Goal: Information Seeking & Learning: Learn about a topic

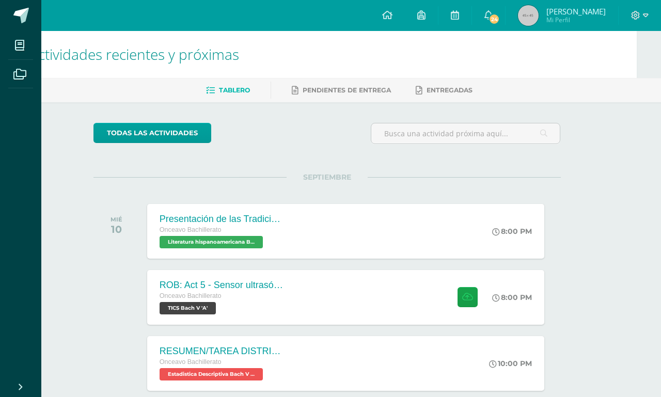
scroll to position [21, 24]
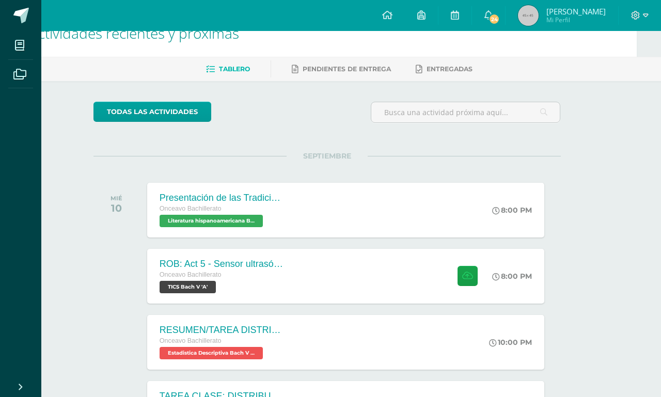
click at [475, 226] on div "Presentación de las Tradiciones Onceavo Bachillerato Literatura hispanoamerican…" at bounding box center [345, 210] width 397 height 55
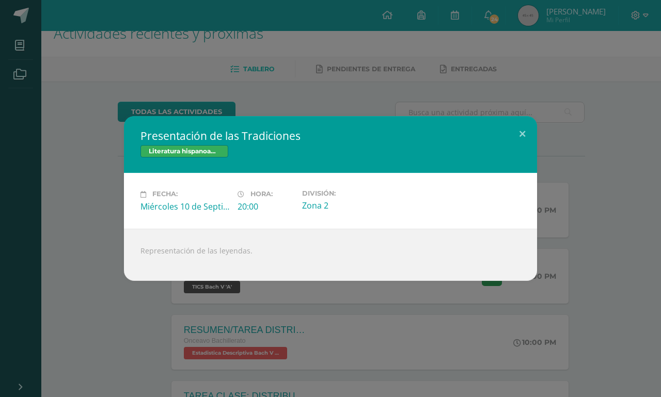
click at [521, 138] on button at bounding box center [521, 133] width 29 height 35
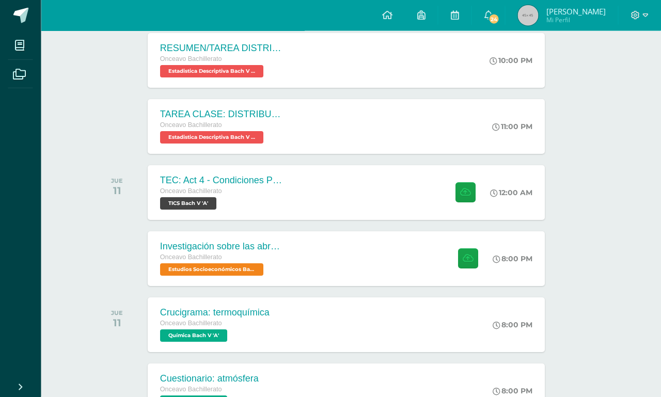
scroll to position [303, 24]
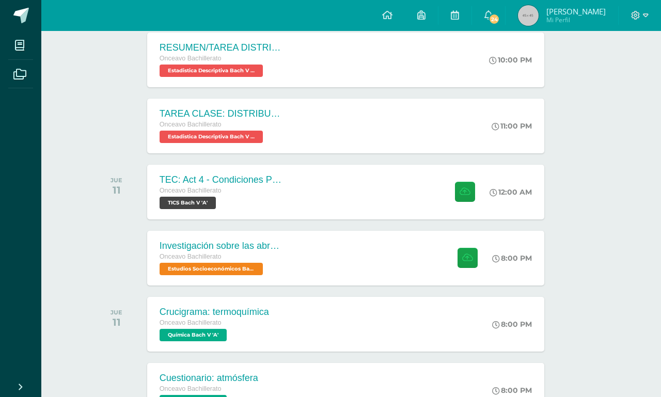
click at [364, 268] on div "Investigación sobre las abronias Onceavo Bachillerato Estudios Socioeconómicos …" at bounding box center [345, 258] width 397 height 55
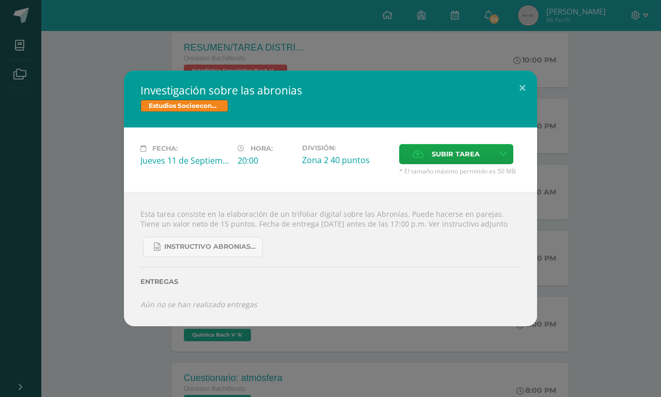
click at [518, 102] on button at bounding box center [521, 88] width 29 height 35
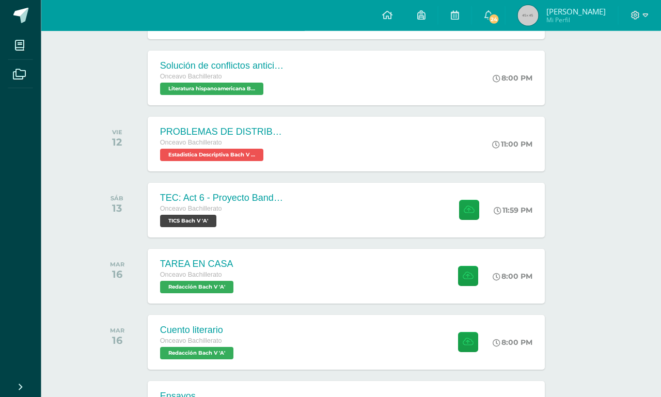
scroll to position [682, 24]
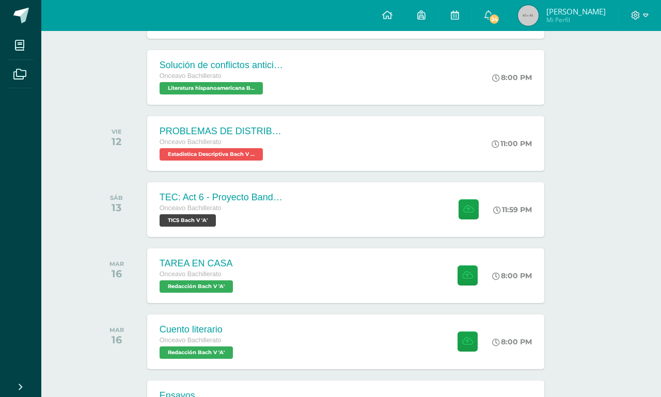
click at [385, 284] on div "TAREA EN CASA Onceavo Bachillerato Redacción Bach V 'A' 8:00 PM TAREA EN CASA R…" at bounding box center [345, 275] width 397 height 55
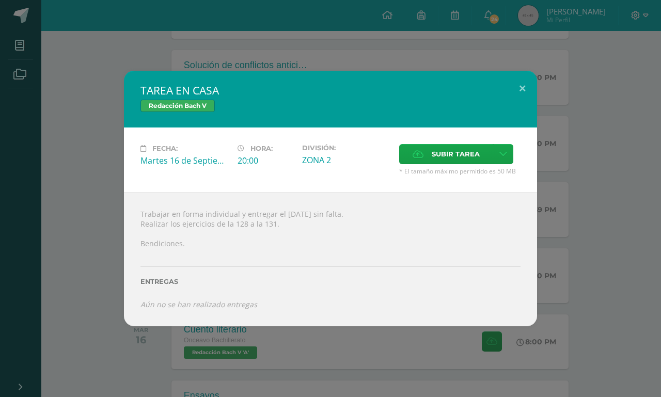
click at [536, 101] on button at bounding box center [521, 88] width 29 height 35
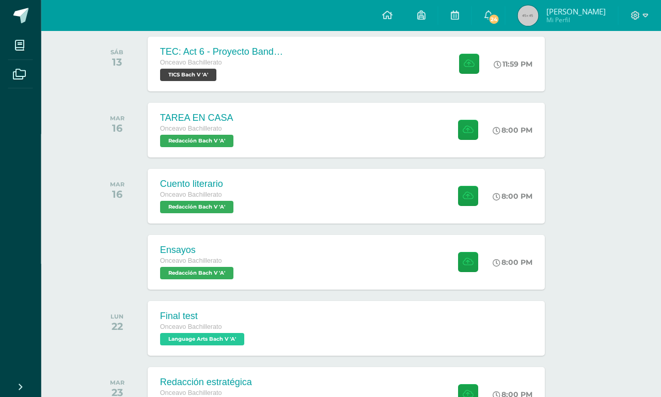
scroll to position [828, 24]
click at [381, 267] on div "Ensayos Onceavo Bachillerato Redacción Bach V 'A' 8:00 PM Ensayos Redacción Bac…" at bounding box center [345, 262] width 397 height 55
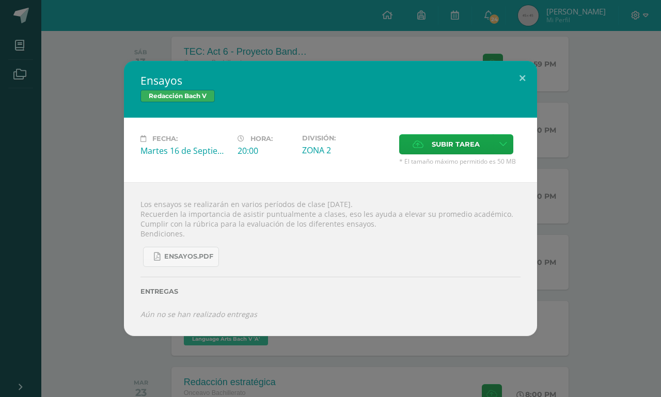
click at [524, 96] on button at bounding box center [521, 78] width 29 height 35
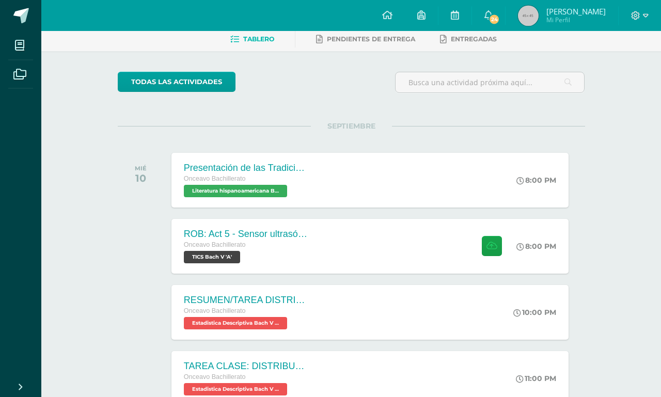
scroll to position [0, 0]
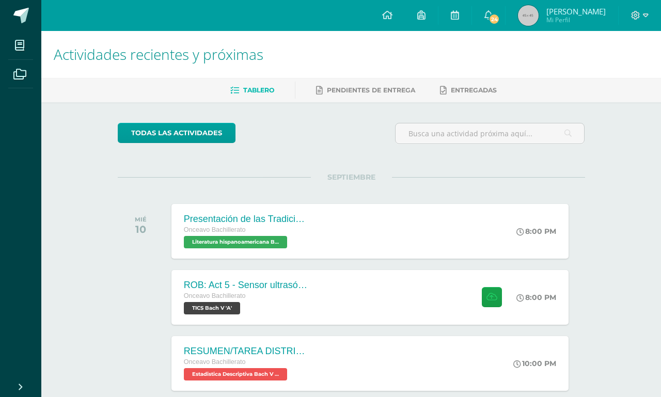
click at [505, 14] on link "24" at bounding box center [488, 15] width 33 height 31
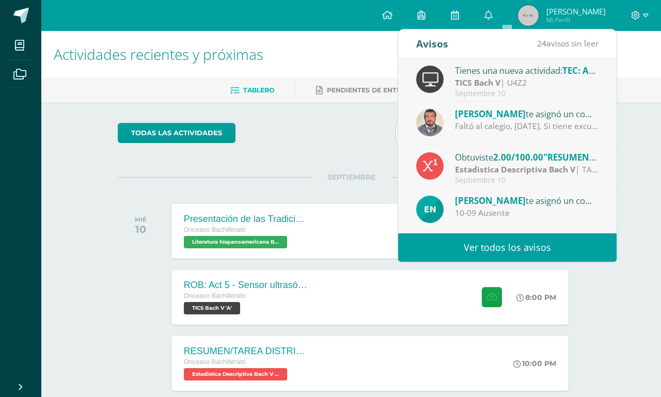
click at [588, 124] on div "Faltó al calegio, [DATE]. Si tiene excusa po rla falta se le recibe con el 100%…" at bounding box center [526, 126] width 143 height 12
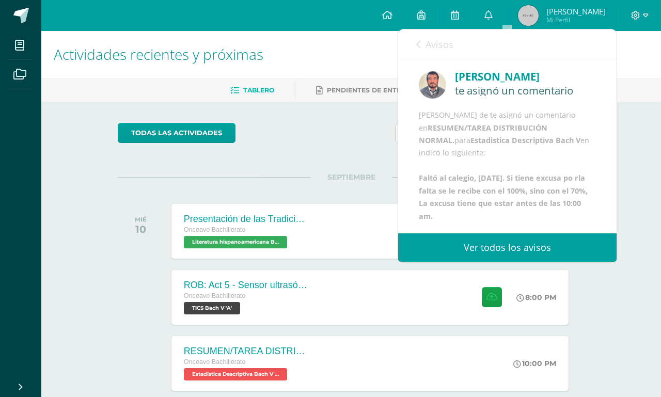
click at [514, 135] on b "RESUMEN/TAREA DISTRIBUCIÓN NORMAL." at bounding box center [483, 134] width 129 height 22
click at [427, 43] on span "Avisos" at bounding box center [439, 44] width 28 height 12
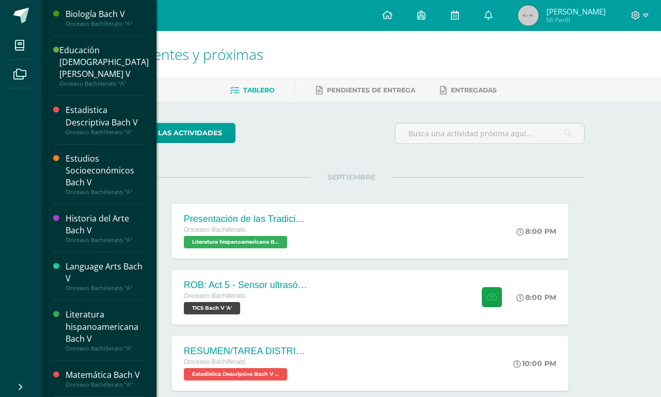
click at [18, 46] on icon at bounding box center [19, 45] width 9 height 10
click at [27, 40] on span at bounding box center [19, 45] width 23 height 23
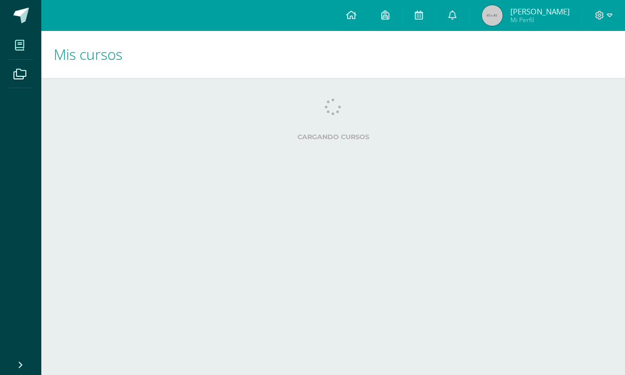
click at [456, 21] on span at bounding box center [452, 15] width 8 height 11
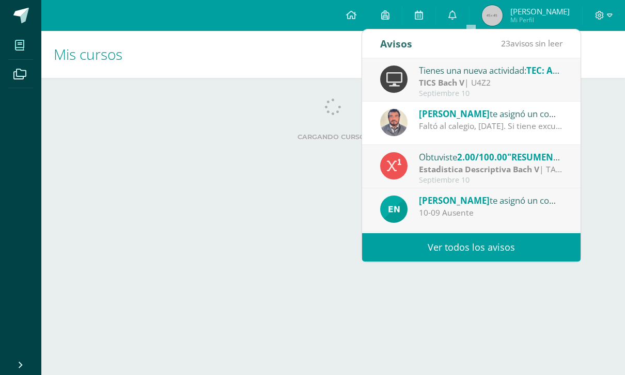
click at [497, 124] on div "Faltó al calegio, [DATE]. Si tiene excusa po rla falta se le recibe con el 100%…" at bounding box center [490, 126] width 143 height 12
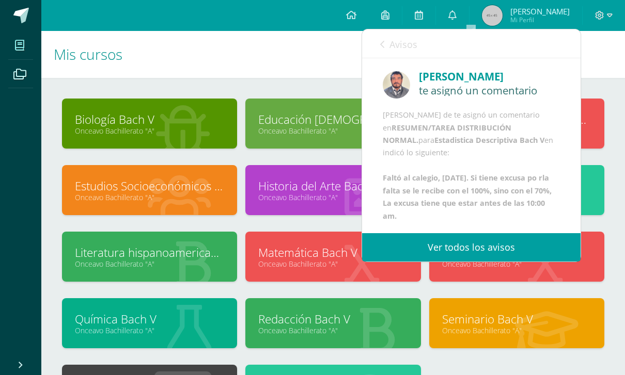
click at [325, 210] on div at bounding box center [369, 190] width 102 height 69
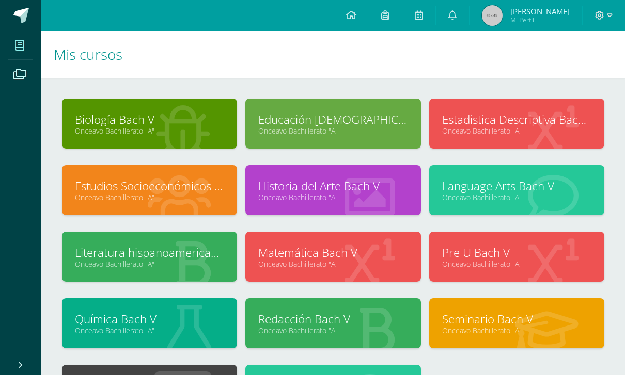
click at [383, 262] on link "Onceavo Bachillerato "A"" at bounding box center [332, 264] width 149 height 10
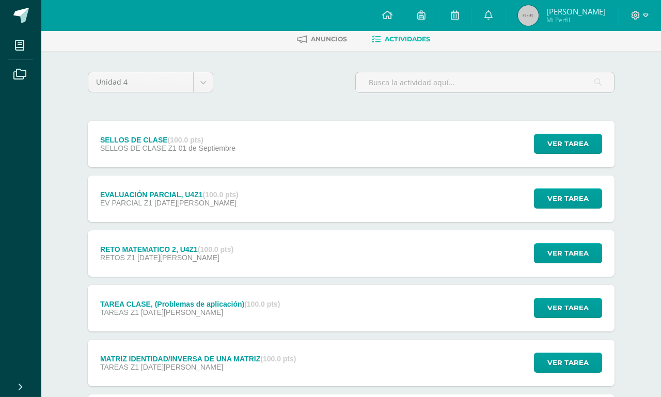
scroll to position [95, 0]
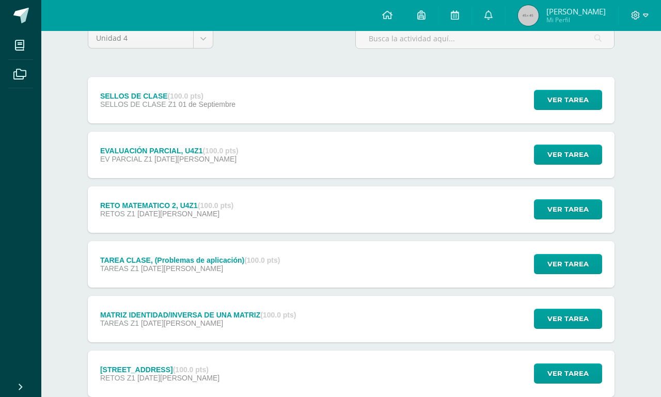
click at [424, 260] on div "TAREA CLASE, (Problemas de aplicación) (100.0 pts) TAREAS Z1 21 de Agosto Ver t…" at bounding box center [351, 264] width 526 height 46
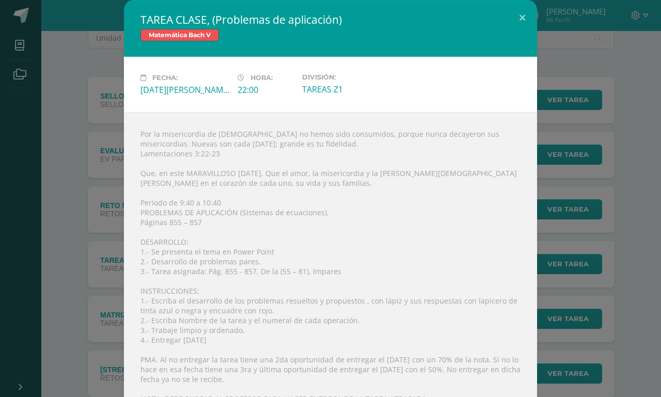
scroll to position [0, 0]
click at [526, 17] on button at bounding box center [521, 17] width 29 height 35
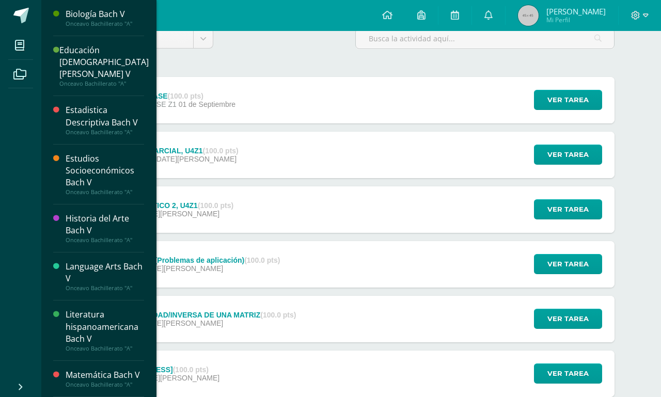
click at [16, 50] on icon at bounding box center [19, 45] width 9 height 10
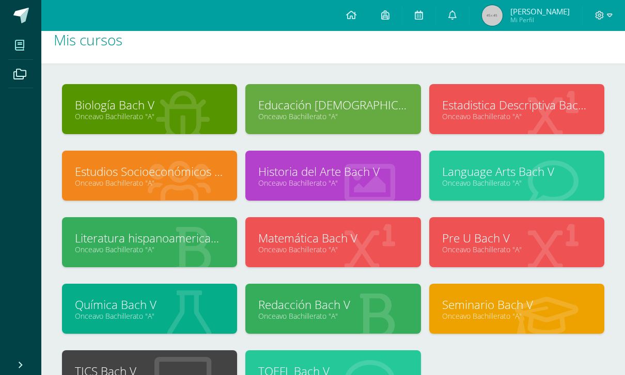
scroll to position [13, 0]
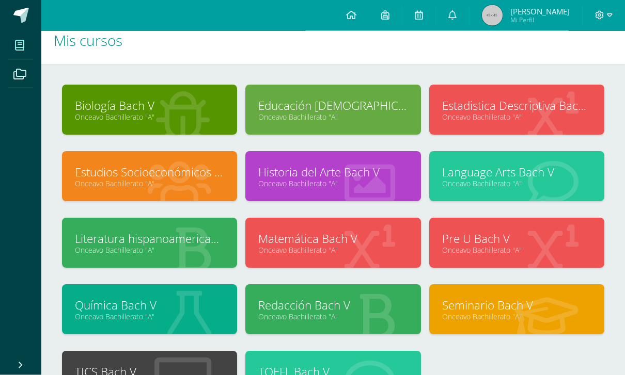
click at [528, 121] on link "Onceavo Bachillerato "A"" at bounding box center [516, 118] width 149 height 10
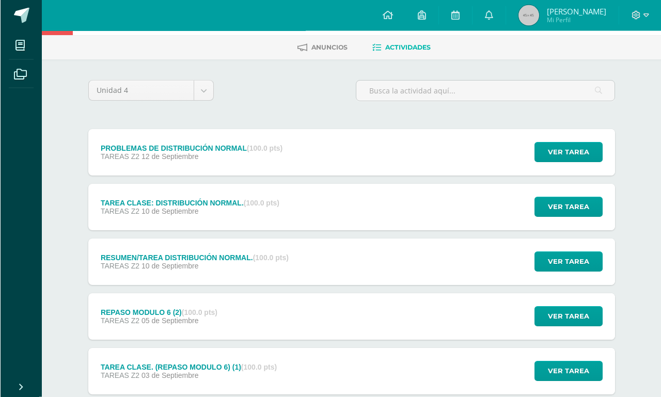
scroll to position [44, 0]
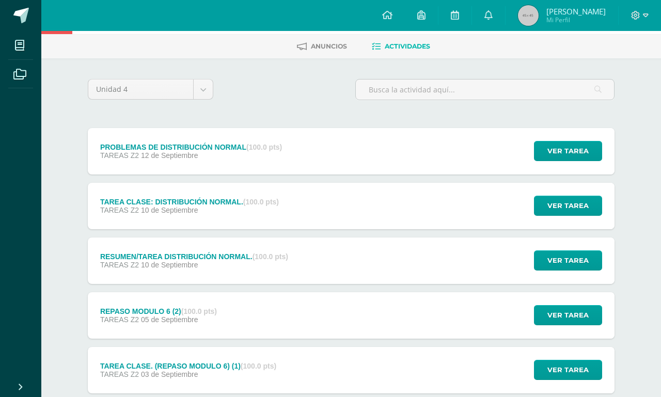
click at [394, 312] on div "REPASO MODULO 6 (2) (100.0 pts) TAREAS Z2 [DATE][GEOGRAPHIC_DATA] Ver tarea REP…" at bounding box center [351, 315] width 526 height 46
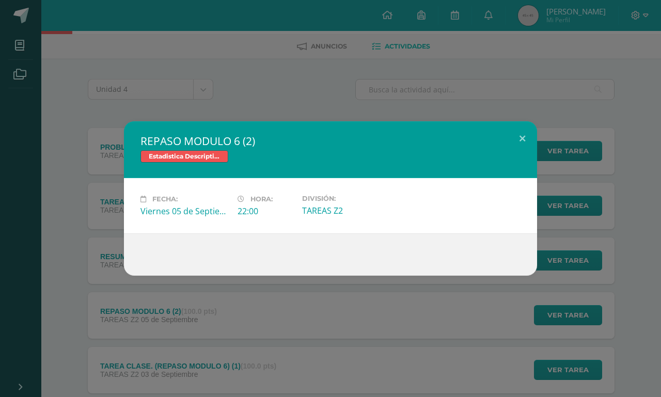
click at [520, 156] on button at bounding box center [521, 138] width 29 height 35
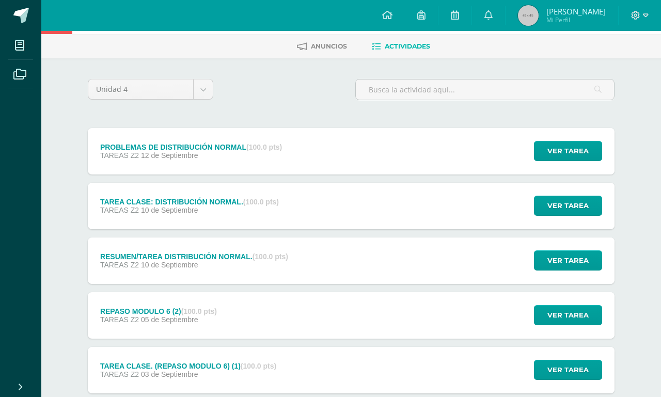
click at [400, 260] on div "RESUMEN/TAREA DISTRIBUCIÓN NORMAL. (100.0 pts) TAREAS Z2 [DATE] Ver tarea RESUM…" at bounding box center [351, 260] width 526 height 46
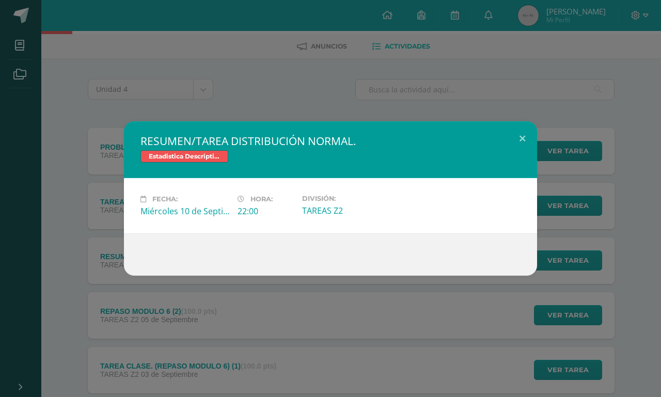
click at [514, 156] on button at bounding box center [521, 138] width 29 height 35
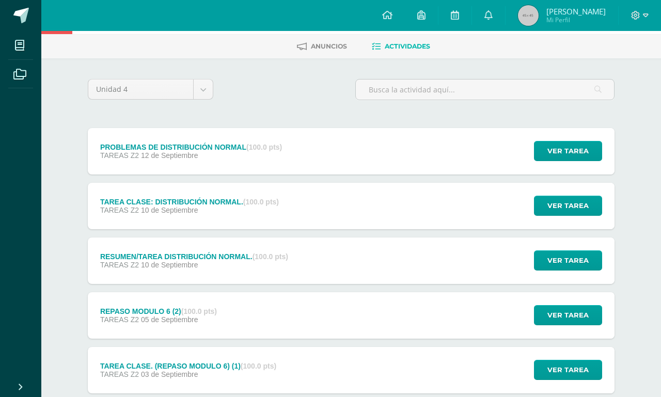
click at [444, 208] on div "TAREA CLASE: DISTRIBUCIÓN NORMAL. (100.0 pts) TAREAS Z2 [DATE] Ver tarea TAREA …" at bounding box center [351, 206] width 526 height 46
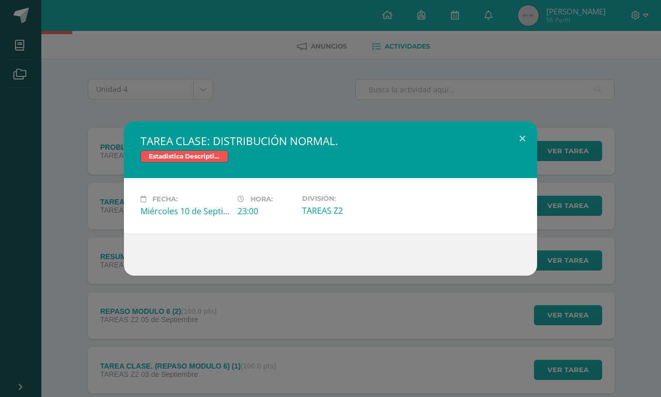
click at [524, 154] on button at bounding box center [521, 138] width 29 height 35
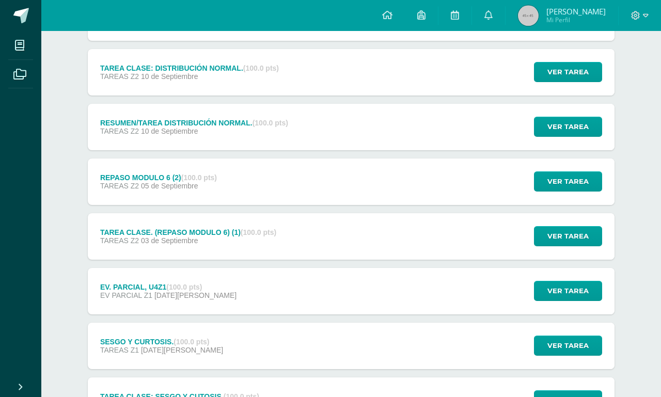
click at [378, 306] on div "EV. PARCIAL, U4Z1 (100.0 pts) EV PARCIAL Z1 [DATE][PERSON_NAME] Ver tarea EV. P…" at bounding box center [351, 291] width 526 height 46
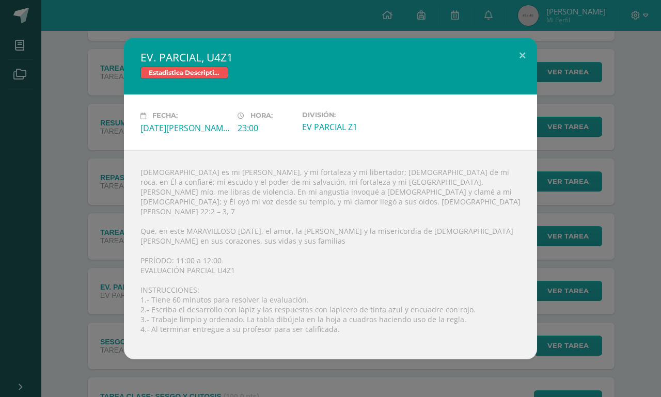
click at [521, 73] on button at bounding box center [521, 55] width 29 height 35
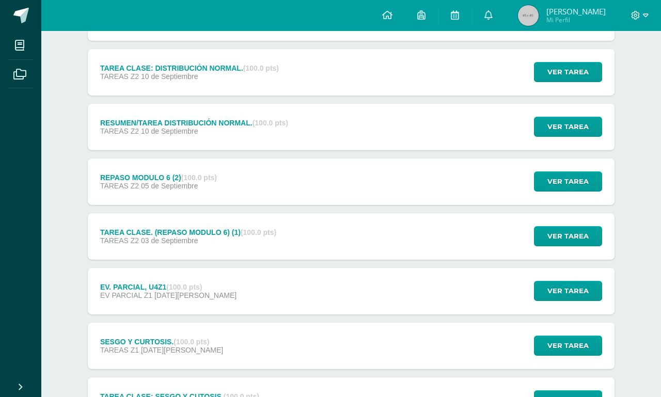
click at [350, 237] on div "TAREA CLASE. (REPASO MODULO 6) (1) (100.0 pts) TAREAS Z2 [DATE] Ver tarea TAREA…" at bounding box center [351, 236] width 526 height 46
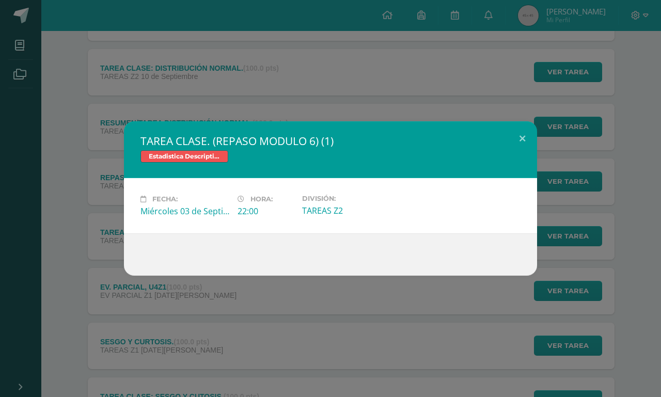
click at [153, 340] on div "TAREA CLASE. (REPASO MODULO 6) (1) Estadistica Descriptiva Bach V Fecha: Miérco…" at bounding box center [330, 198] width 661 height 397
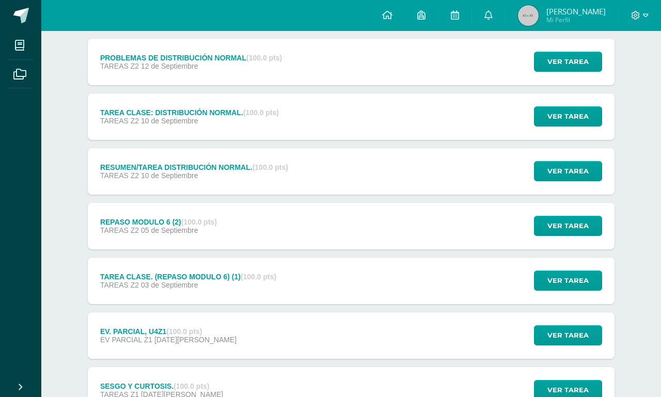
scroll to position [135, 0]
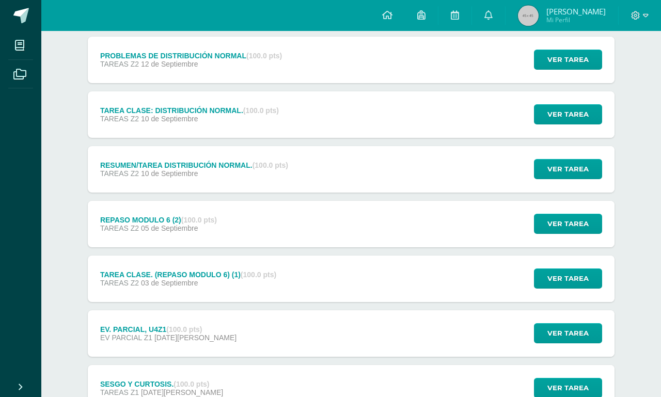
click at [143, 215] on div "REPASO MODULO 6 (2) (100.0 pts) TAREAS Z2 05 de Septiembre" at bounding box center [158, 224] width 141 height 46
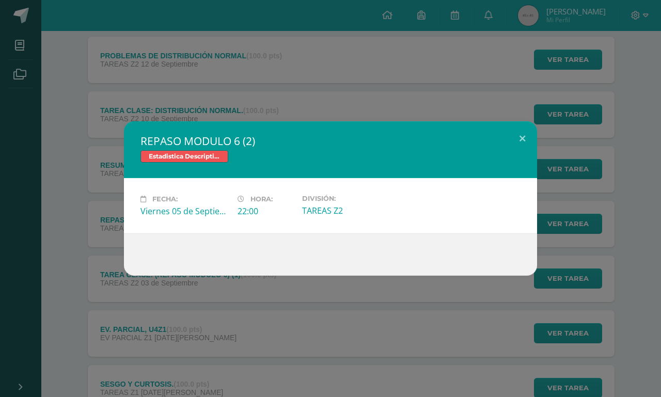
click at [71, 210] on div "REPASO MODULO 6 (2) Estadistica Descriptiva Bach V Fecha: Viernes 05 de Septiem…" at bounding box center [330, 198] width 652 height 154
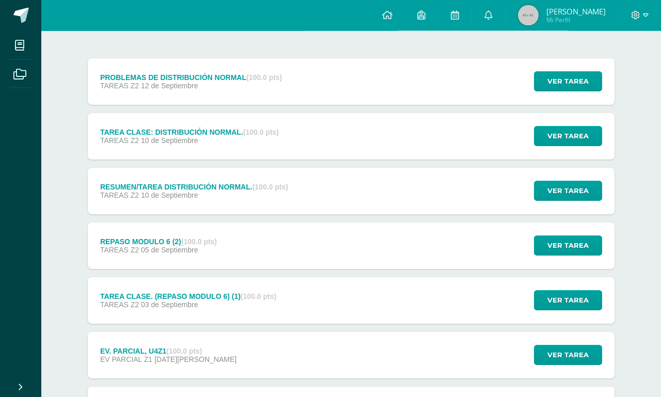
scroll to position [115, 0]
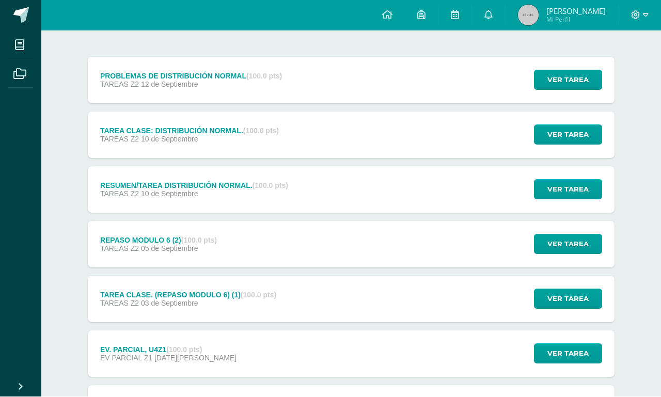
click at [31, 35] on link "Mis cursos" at bounding box center [20, 45] width 25 height 29
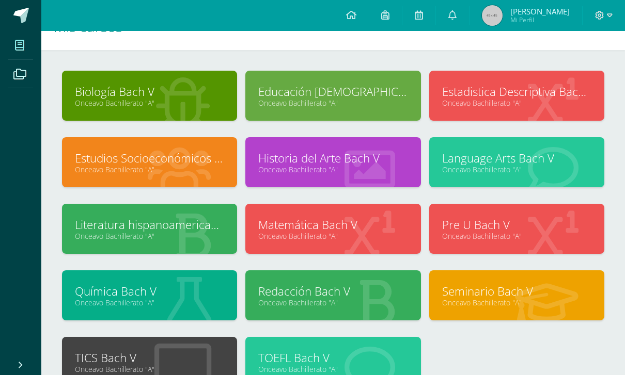
scroll to position [29, 0]
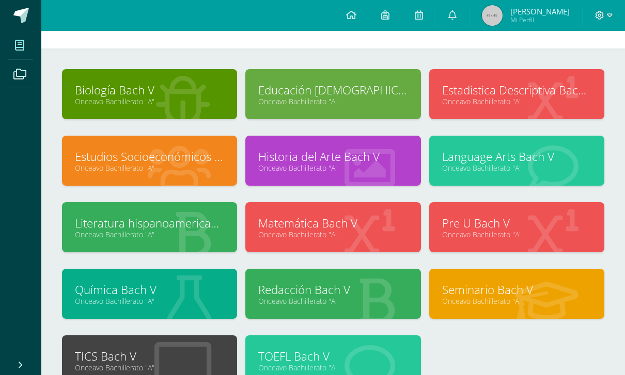
click at [546, 173] on link "Onceavo Bachillerato "A"" at bounding box center [516, 168] width 149 height 10
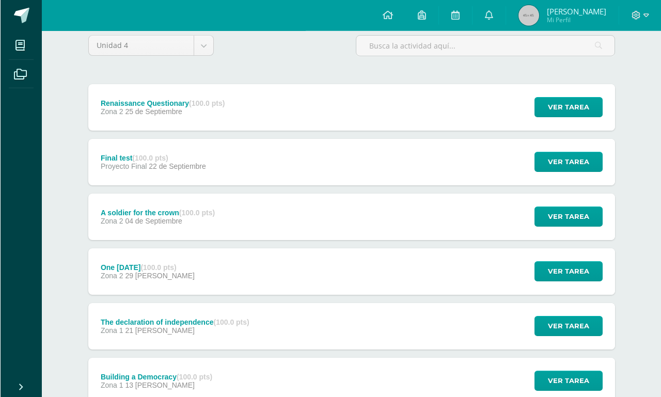
scroll to position [92, 0]
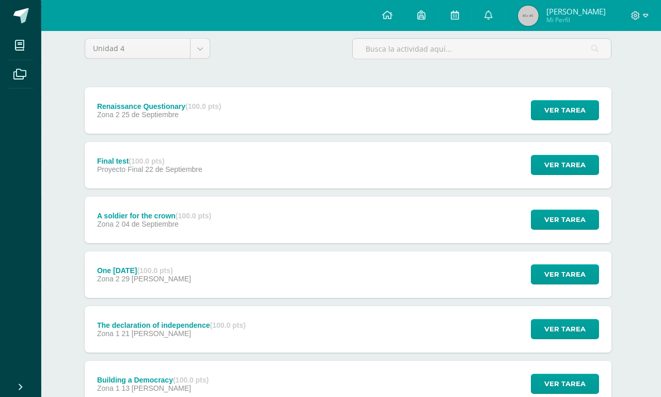
click at [473, 232] on div "A soldier for the crown (100.0 pts) Zona 2 04 de Septiembre Ver tarea A soldier…" at bounding box center [348, 220] width 526 height 46
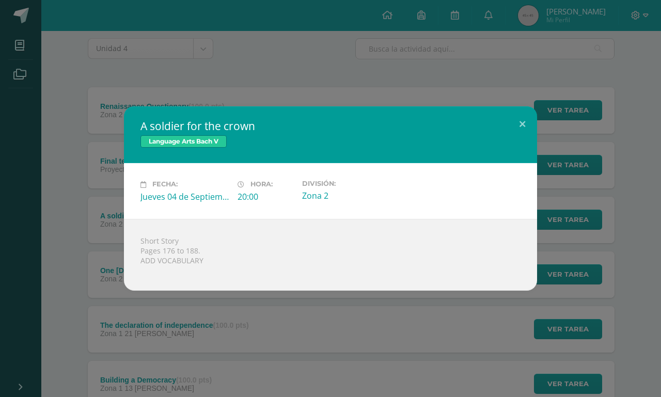
click at [404, 381] on div "A soldier for the crown Language Arts Bach V Fecha: Jueves 04 de Septiembre Hor…" at bounding box center [330, 198] width 661 height 397
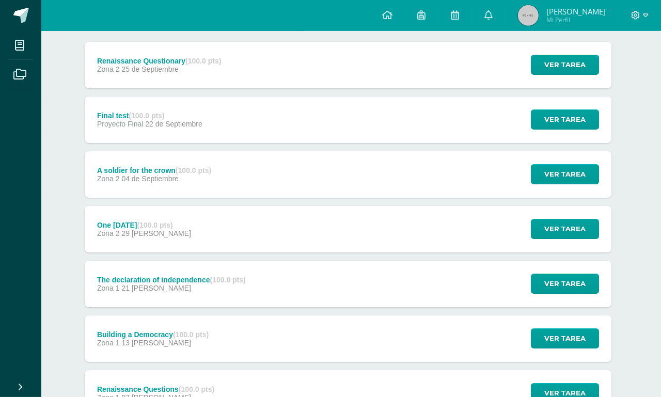
scroll to position [131, 3]
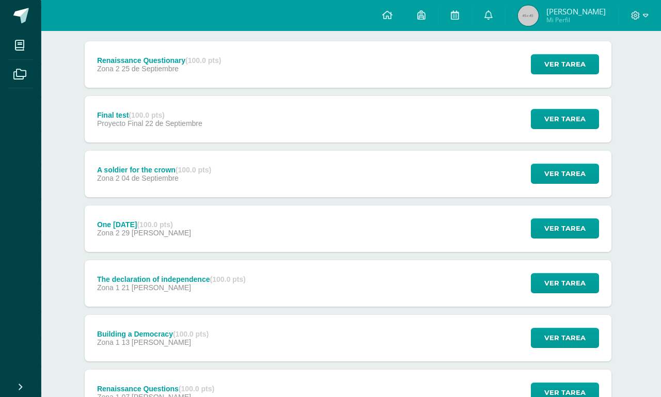
click at [245, 127] on div "Final test (100.0 pts) Proyecto Final 22 de Septiembre Ver tarea Final test Lan…" at bounding box center [348, 119] width 526 height 46
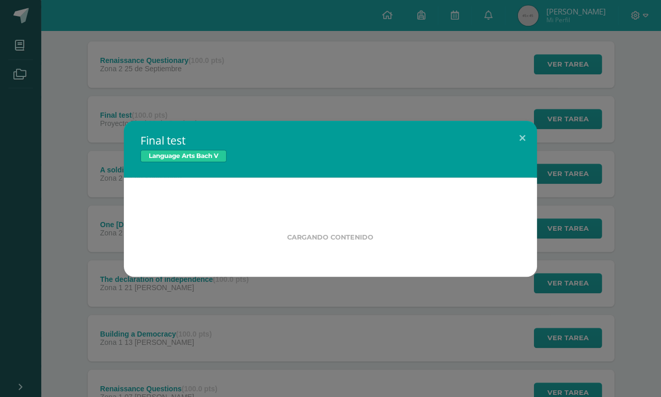
scroll to position [131, 4]
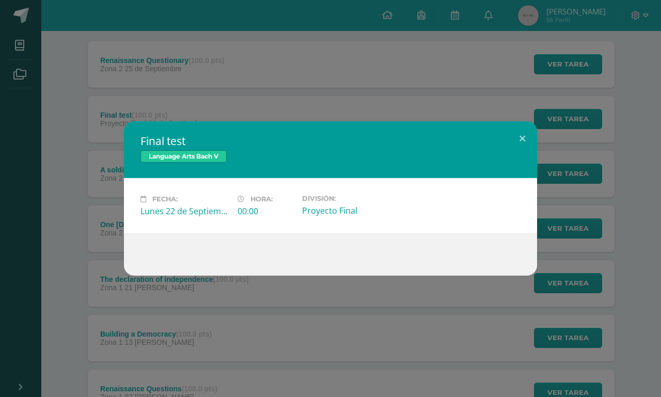
click at [398, 101] on div "Final test Language Arts Bach V Fecha: Lunes 22 de Septiembre Hora: 00:00 Divis…" at bounding box center [330, 198] width 661 height 397
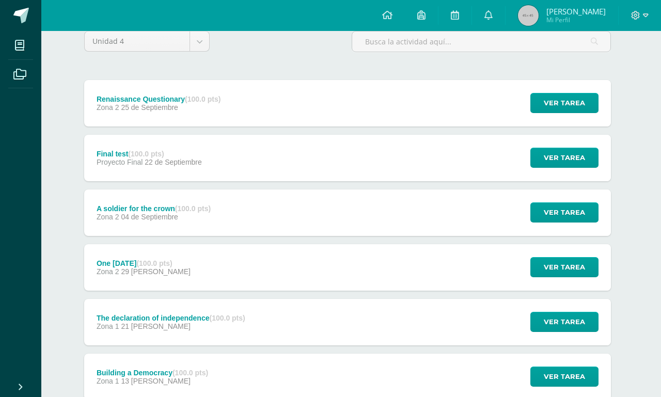
scroll to position [0, 3]
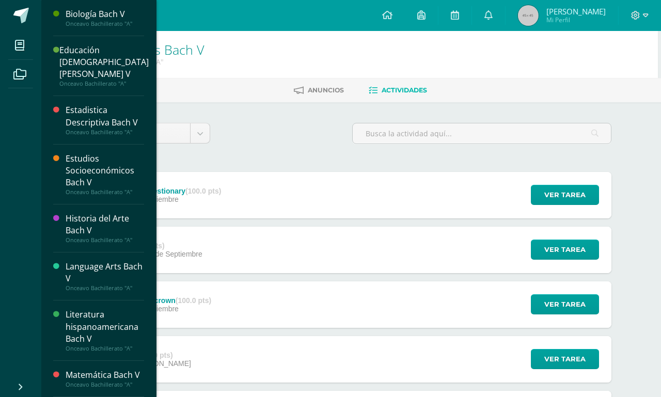
click at [21, 48] on icon at bounding box center [19, 45] width 9 height 10
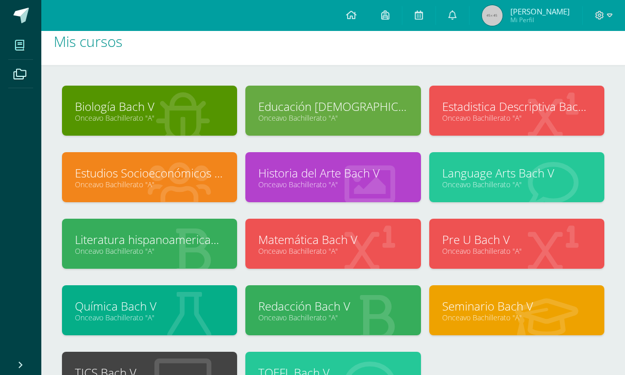
scroll to position [29, 0]
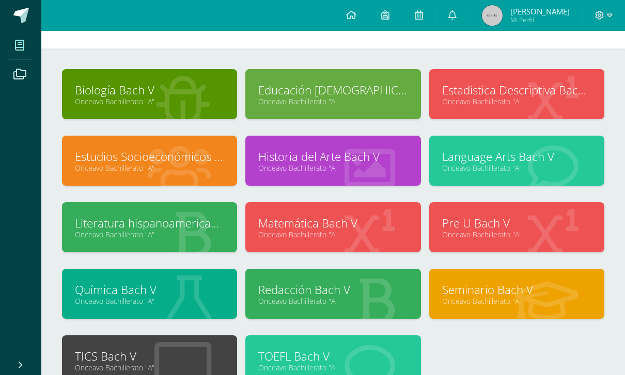
click at [193, 94] on link "Biología Bach V" at bounding box center [149, 90] width 149 height 16
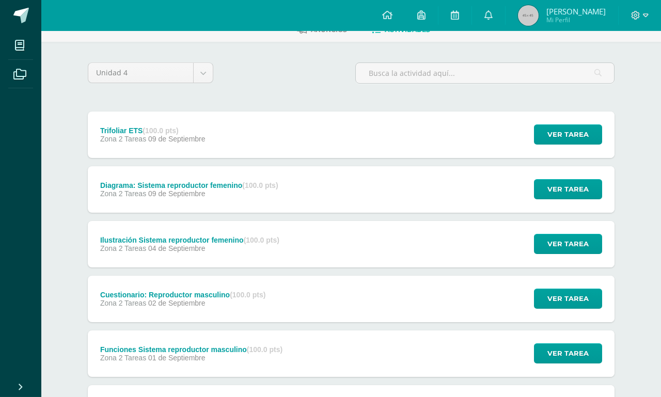
scroll to position [61, 0]
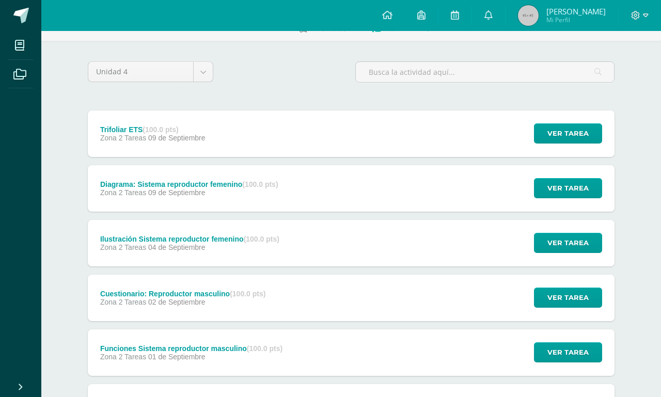
click at [412, 363] on div "Funciones Sistema reproductor masculino (100.0 pts) Zona 2 Tareas 01 de Septiem…" at bounding box center [351, 352] width 526 height 46
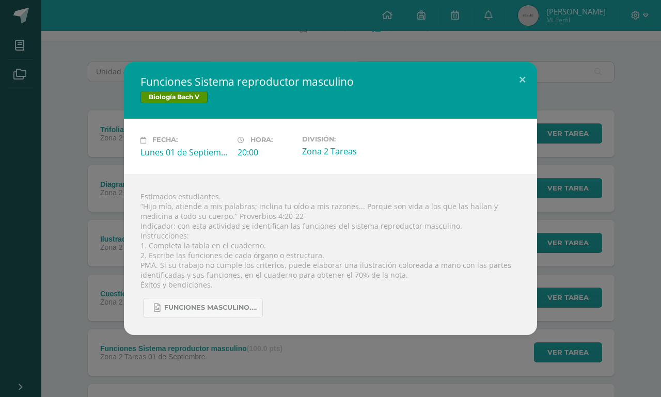
click at [391, 381] on div "Funciones Sistema reproductor masculino Biología Bach V Fecha: Lunes 01 de Sept…" at bounding box center [330, 198] width 661 height 397
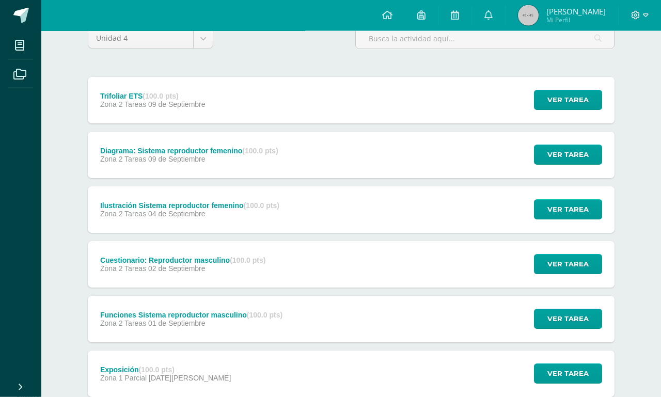
click at [469, 219] on div "Ilustración Sistema reproductor femenino (100.0 pts) Zona 2 Tareas 04 de Septie…" at bounding box center [351, 209] width 526 height 46
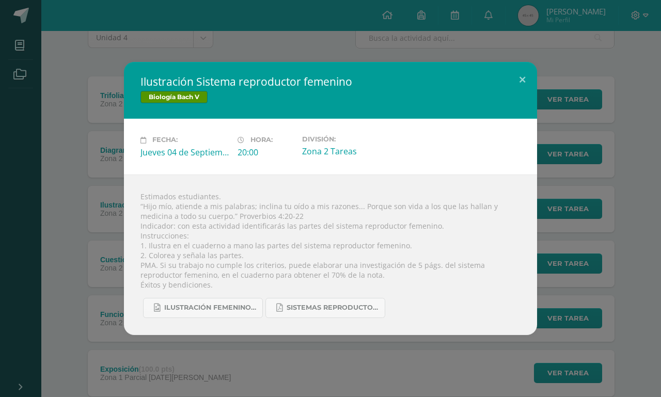
click at [396, 390] on div "Ilustración Sistema reproductor femenino Biología Bach V Fecha: Jueves 04 de Se…" at bounding box center [330, 198] width 661 height 397
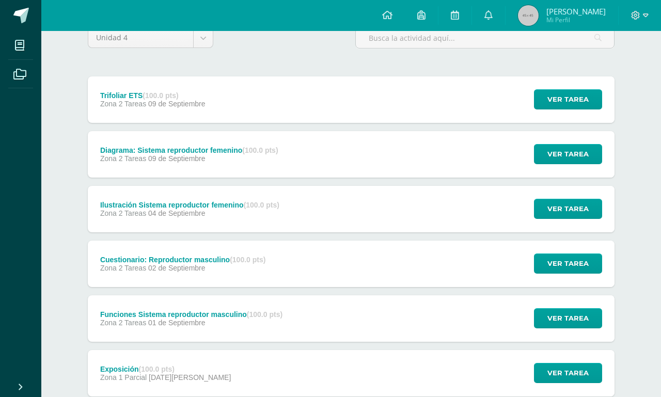
click at [26, 44] on span at bounding box center [19, 45] width 23 height 23
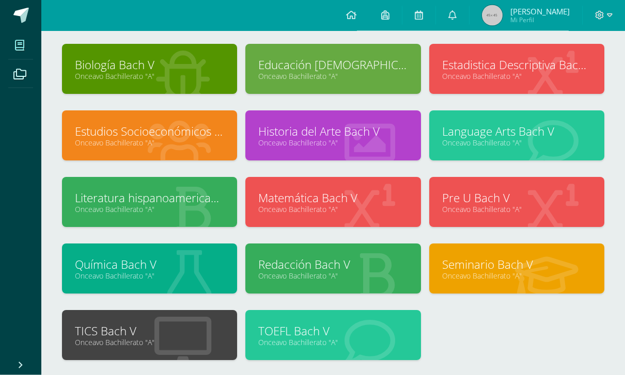
scroll to position [55, 0]
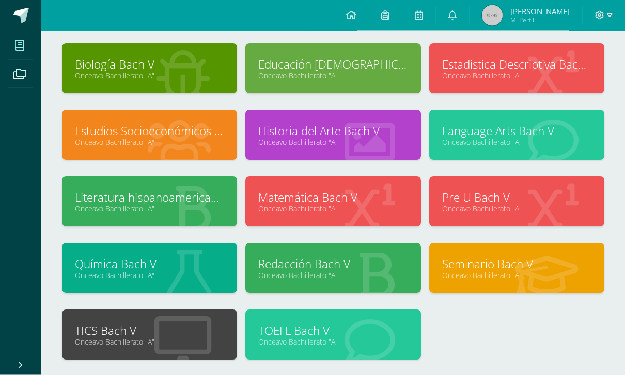
click at [400, 147] on link "Onceavo Bachillerato "A"" at bounding box center [332, 143] width 149 height 10
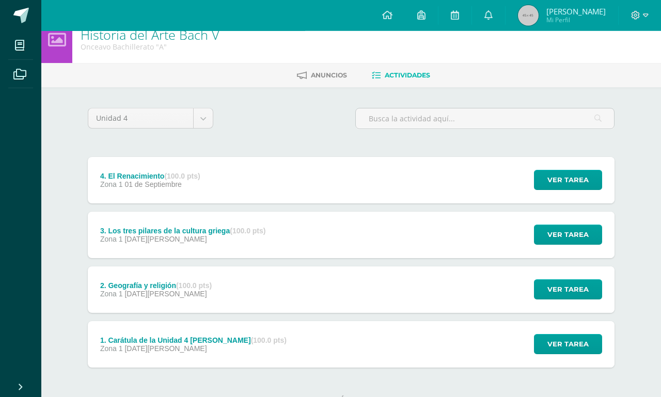
scroll to position [16, 0]
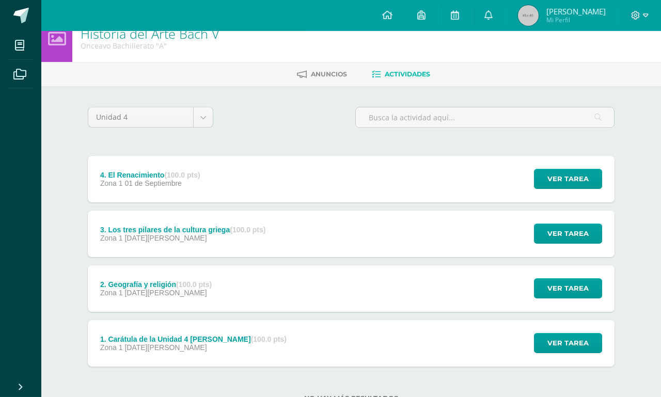
click at [449, 185] on div "4. El Renacimiento (100.0 pts) Zona 1 [DATE] Ver tarea 4. El Renacimiento Histo…" at bounding box center [351, 179] width 526 height 46
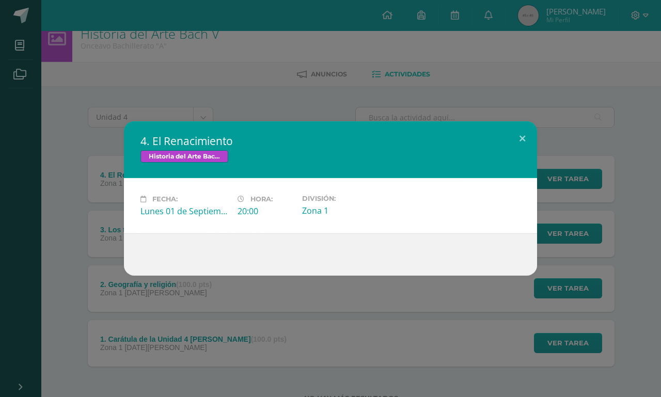
click at [389, 323] on div "4. El Renacimiento Historia del Arte [PERSON_NAME] V Fecha: [DATE] Hora: 20:00 …" at bounding box center [330, 198] width 661 height 397
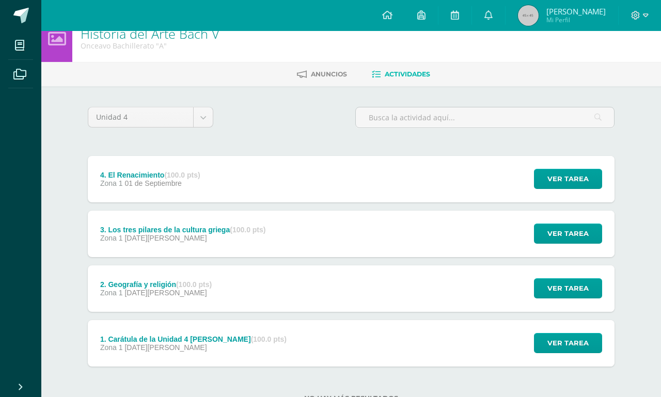
click at [372, 280] on div "2. Geografía y religión (100.0 pts) Zona 1 11 de Agosto Ver tarea 2. Geografía …" at bounding box center [351, 288] width 526 height 46
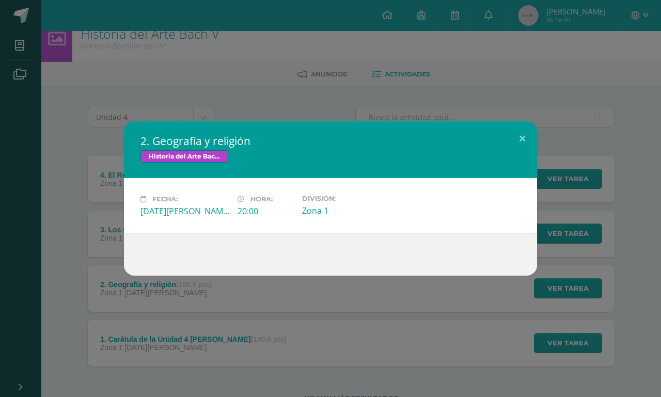
click at [371, 317] on div "2. Geografía y religión Historia del Arte Bach V Fecha: Lunes 11 de Agosto Hora…" at bounding box center [330, 198] width 661 height 397
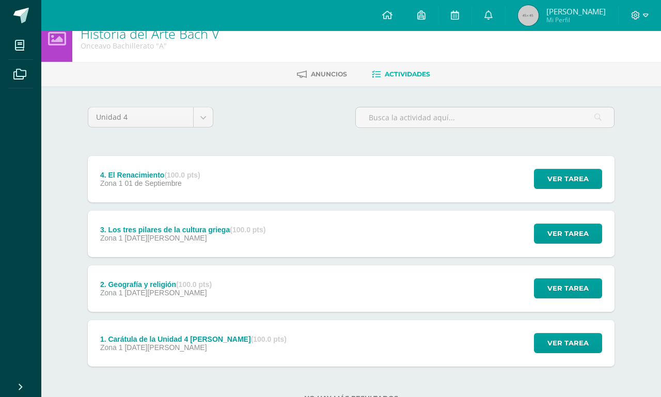
click at [405, 239] on div "3. Los tres pilares de la cultura griega (100.0 pts) Zona 1 18 de Agosto Ver ta…" at bounding box center [351, 234] width 526 height 46
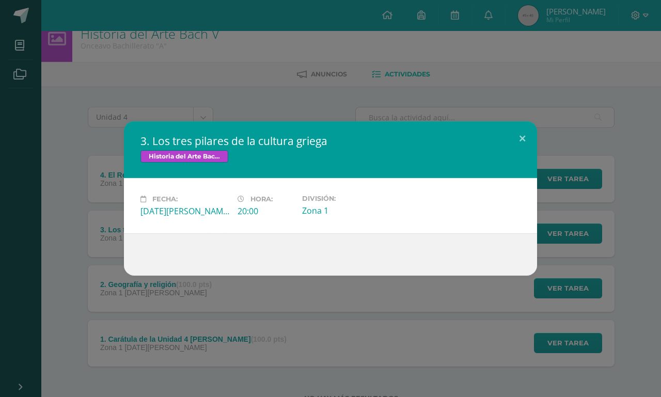
click at [399, 322] on div "3. Los tres pilares de la cultura griega Historia del Arte Bach V Fecha: Lunes …" at bounding box center [330, 198] width 661 height 397
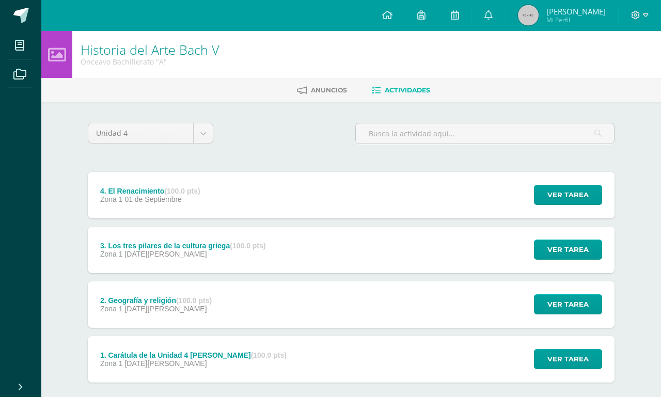
scroll to position [0, 0]
click at [24, 51] on icon at bounding box center [19, 45] width 9 height 10
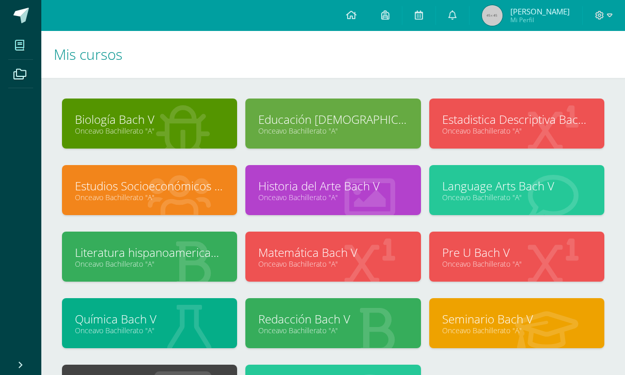
scroll to position [2, 0]
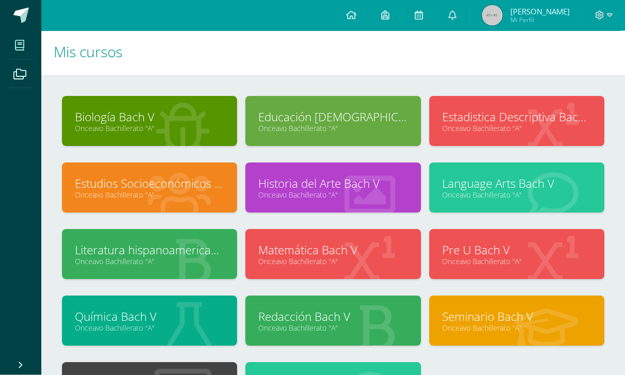
click at [213, 326] on link "Onceavo Bachillerato "A"" at bounding box center [149, 329] width 149 height 10
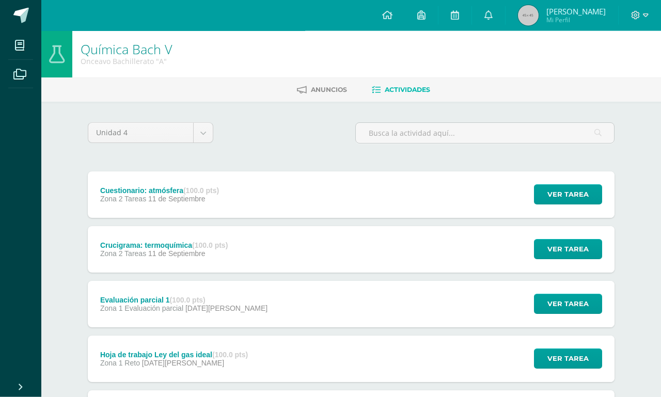
scroll to position [27, 0]
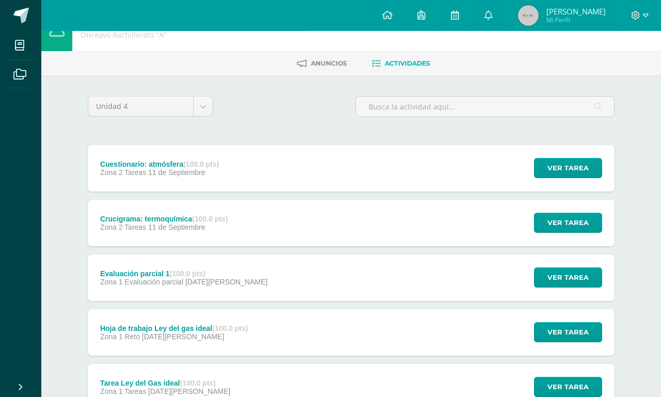
click at [304, 236] on div "Crucigrama: termoquímica (100.0 pts) Zona 2 Tareas 11 de Septiembre Ver tarea C…" at bounding box center [351, 223] width 526 height 46
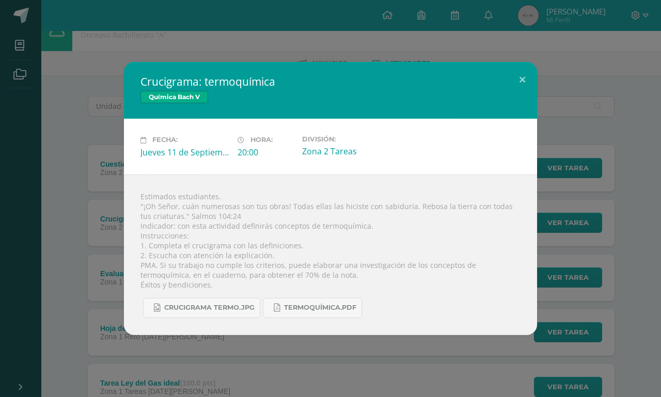
click at [225, 375] on div "Crucigrama: termoquímica Química Bach V Fecha: Jueves 11 de Septiembre Hora: 20…" at bounding box center [330, 198] width 661 height 397
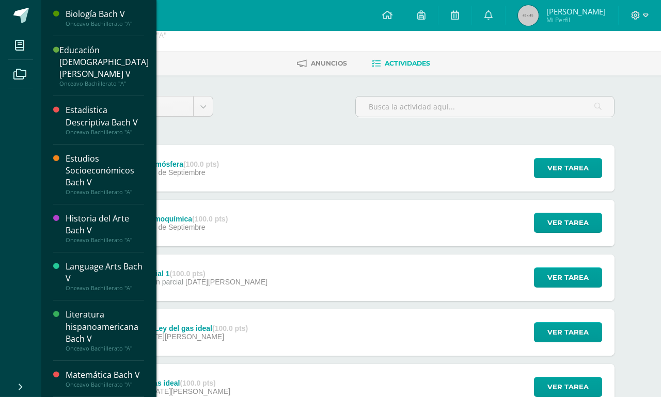
click at [22, 50] on icon at bounding box center [19, 45] width 9 height 10
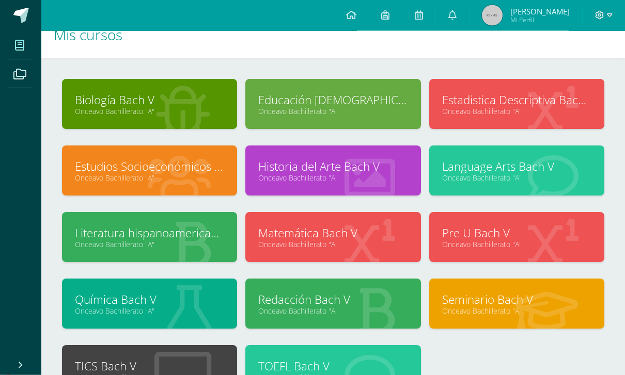
scroll to position [20, 0]
click at [215, 179] on link "Onceavo Bachillerato "A"" at bounding box center [149, 178] width 149 height 10
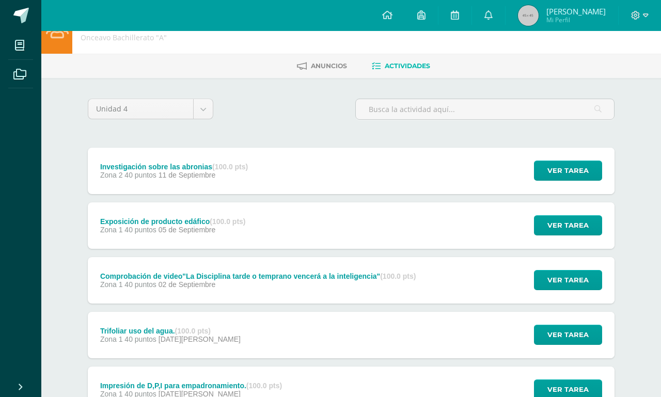
scroll to position [27, 0]
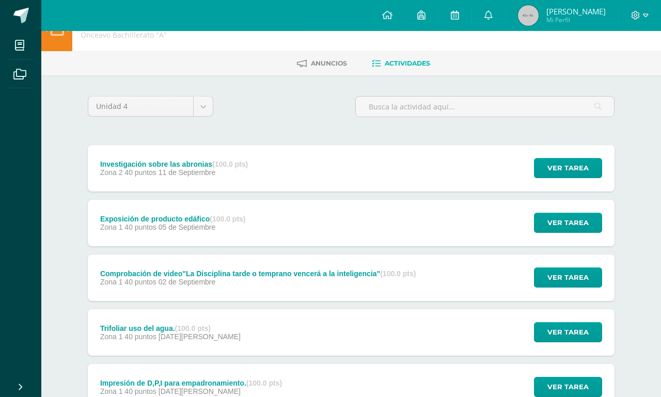
click at [391, 225] on div "Exposición de producto edáfico (100.0 pts) Zona 1 40 puntos [DATE][GEOGRAPHIC_D…" at bounding box center [351, 223] width 526 height 46
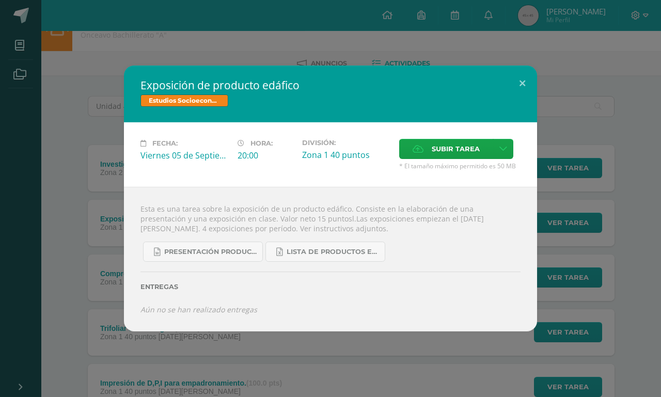
click at [361, 253] on span "LISTA DE PRODUCTOS EDÁFICOS PARA EXPOSCIÓN Z. 14.xlsx" at bounding box center [332, 252] width 93 height 8
click at [524, 87] on button at bounding box center [521, 83] width 29 height 35
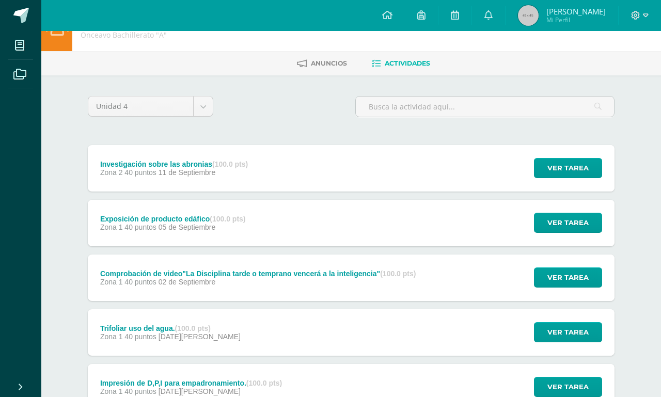
scroll to position [0, 0]
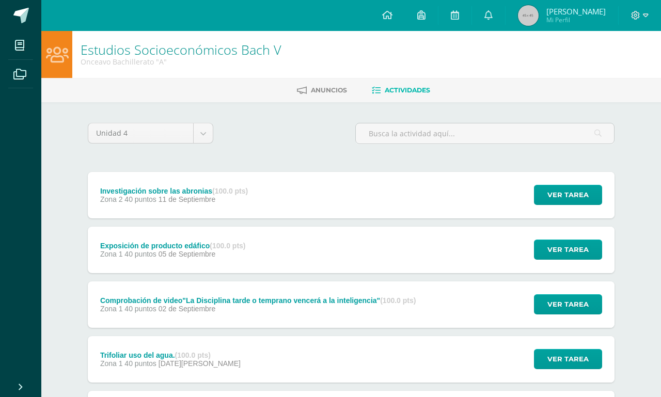
click at [269, 209] on div "Investigación sobre las abronias (100.0 pts) Zona 2 40 puntos 11 de Septiembre …" at bounding box center [351, 195] width 526 height 46
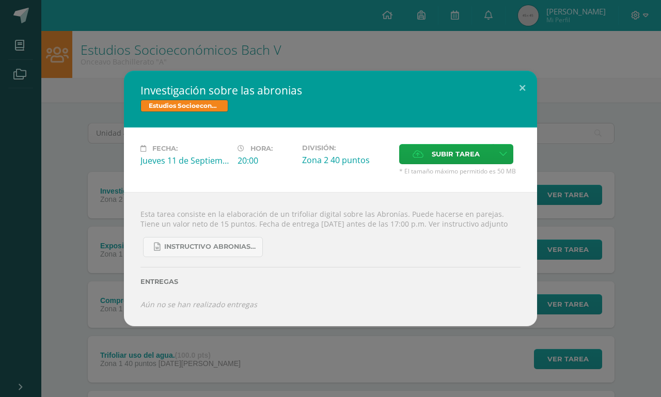
click at [285, 364] on div "Investigación sobre las abronias Estudios Socioeconómicos Bach V Fecha: Jueves …" at bounding box center [330, 198] width 661 height 397
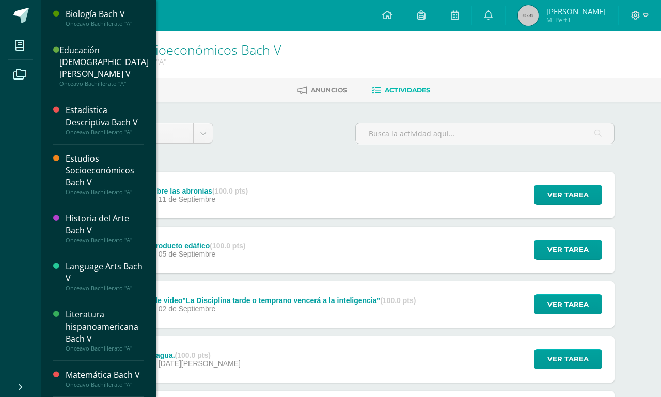
click at [9, 38] on span at bounding box center [19, 45] width 23 height 23
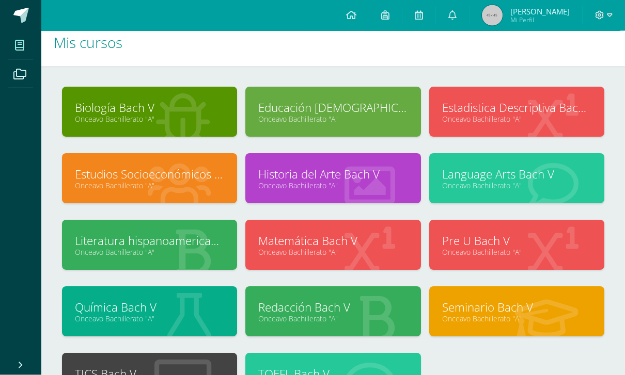
scroll to position [13, 0]
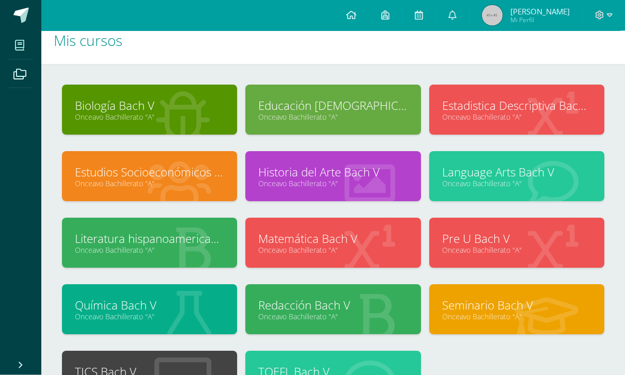
click at [403, 319] on link "Onceavo Bachillerato "A"" at bounding box center [332, 317] width 149 height 10
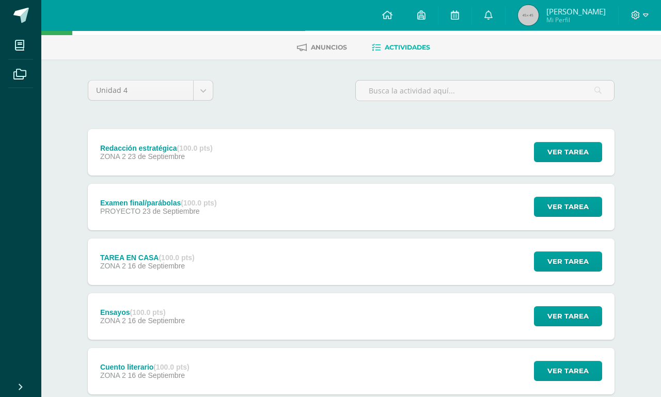
scroll to position [43, 0]
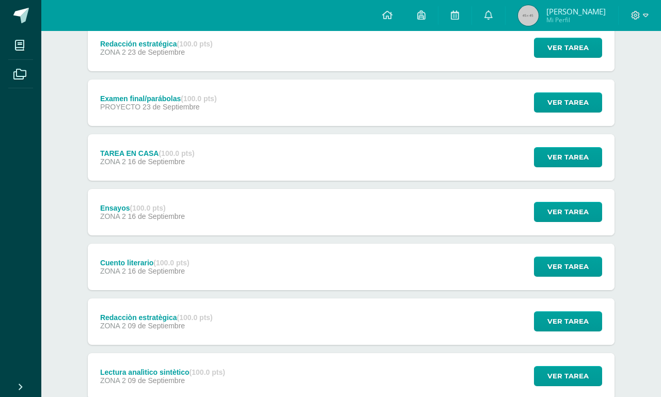
click at [457, 330] on div "Redacciòn estratègica (100.0 pts) ZONA 2 [DATE] Ver tarea Redacciòn estratègica…" at bounding box center [351, 321] width 526 height 46
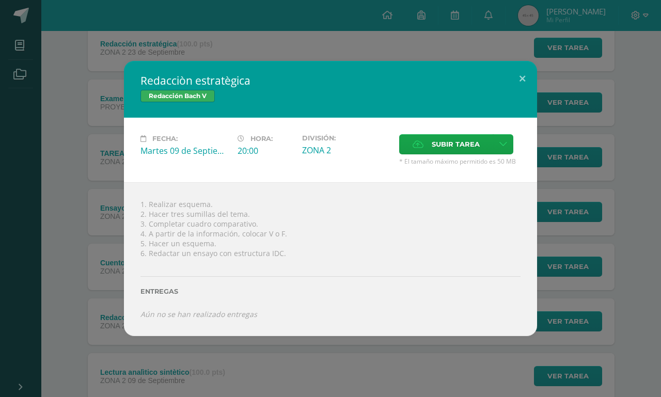
click at [431, 389] on div "Redacciòn estratègica Redacción [PERSON_NAME] V Fecha: [DATE] Hora: 20:00 Divis…" at bounding box center [330, 198] width 661 height 397
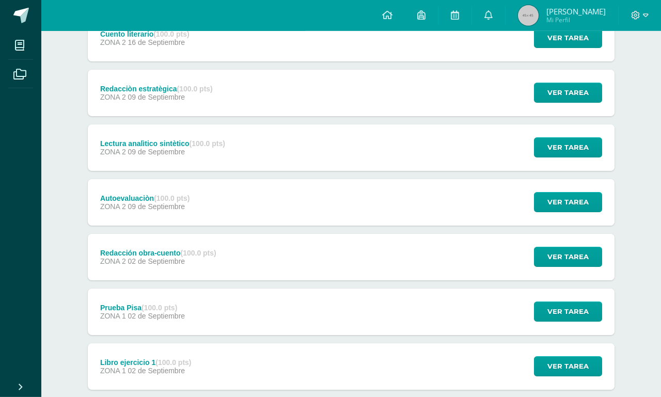
scroll to position [390, 0]
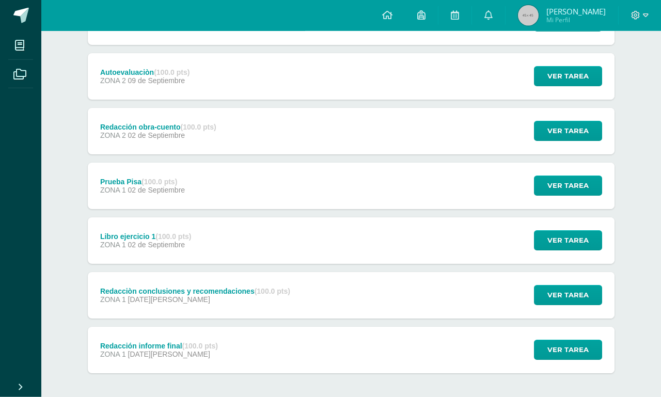
click at [474, 248] on div "Libro ejercicio 1 (100.0 pts) ZONA 1 02 de Septiembre Ver tarea Libro ejercicio…" at bounding box center [351, 240] width 526 height 46
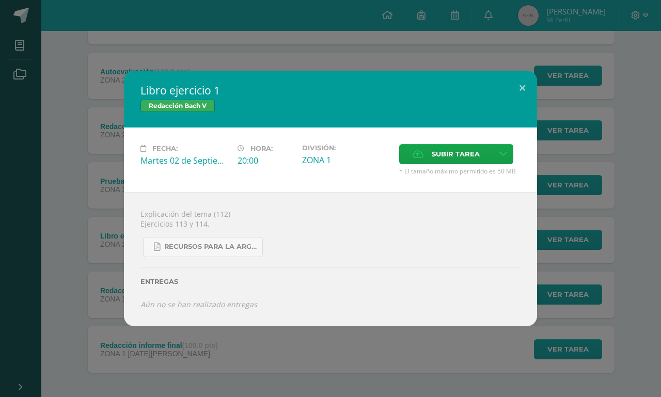
click at [426, 396] on div "Libro ejercicio 1 Redacción Bach V Fecha: Martes 02 de Septiembre Hora: 20:00 D…" at bounding box center [330, 198] width 661 height 397
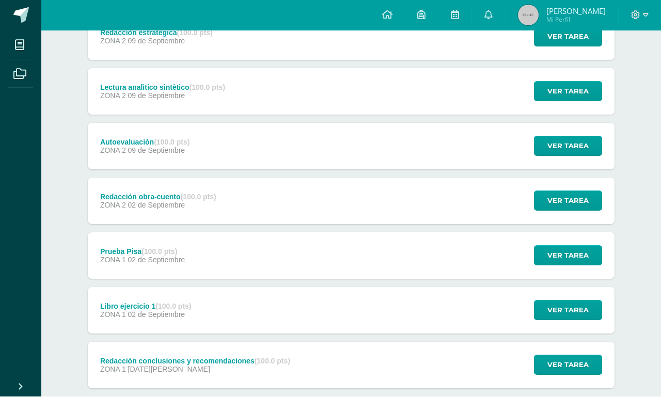
click at [462, 260] on div "Prueba Pisa (100.0 pts) ZONA 1 02 de Septiembre Ver tarea Prueba Pisa Redacción…" at bounding box center [351, 256] width 526 height 46
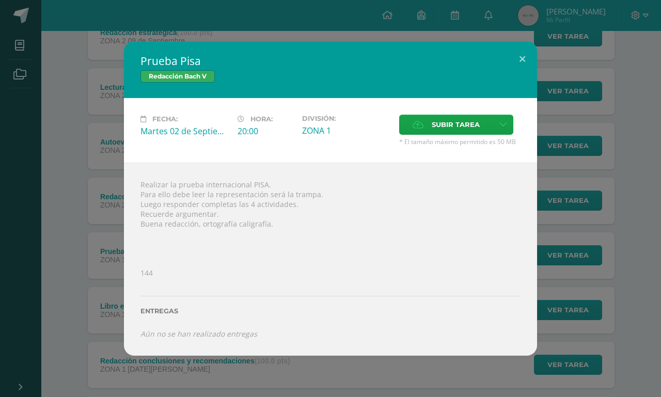
click at [430, 396] on div "Prueba Pisa Redacción Bach V Fecha: Martes 02 de Septiembre Hora: 20:00 Divisió…" at bounding box center [330, 198] width 661 height 397
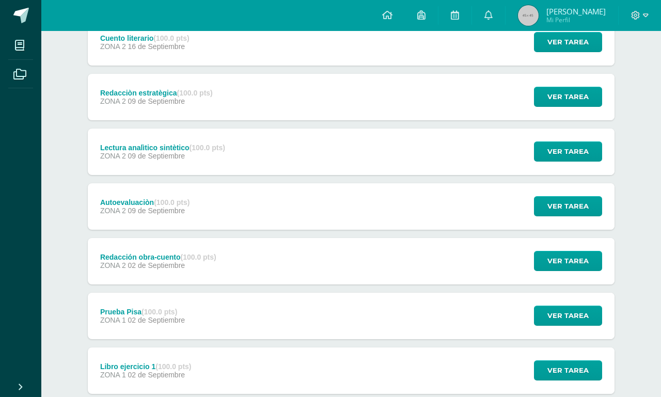
click at [467, 262] on div "Redacción obra-cuento (100.0 pts) ZONA 2 02 de Septiembre Ver tarea Redacción o…" at bounding box center [351, 261] width 526 height 46
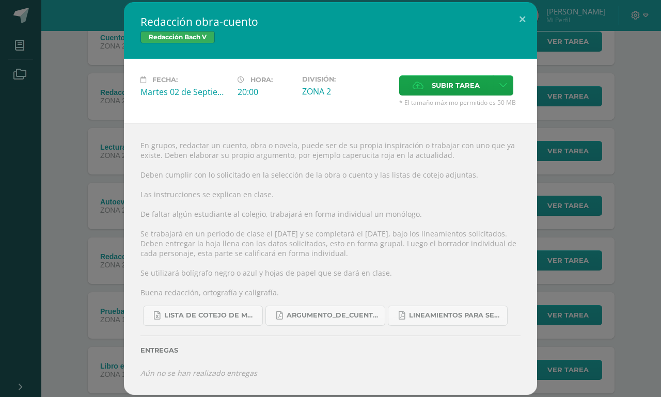
click at [69, 375] on div "Redacción obra-cuento Redacción Bach V Fecha: Martes 02 de Septiembre Hora: 20:…" at bounding box center [330, 198] width 652 height 393
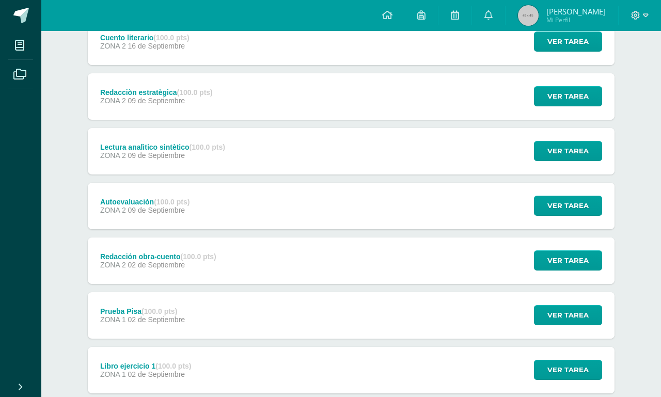
click at [248, 207] on div "Autoevaluaciòn (100.0 pts) ZONA 2 09 de Septiembre Ver tarea Autoevaluaciòn Red…" at bounding box center [351, 206] width 526 height 46
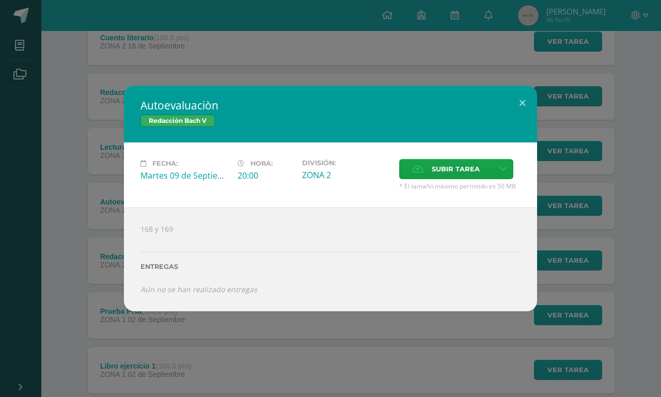
click at [178, 381] on div "Autoevaluaciòn Redacción Bach V Fecha: Martes 09 de Septiembre Hora: 20:00 Divi…" at bounding box center [330, 198] width 661 height 397
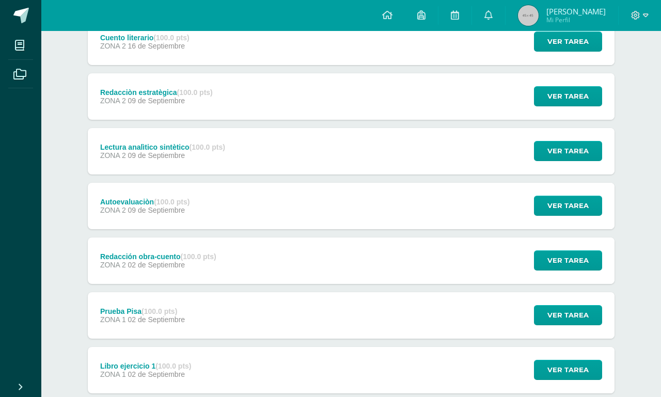
click at [281, 162] on div "Lectura analìtico sintètico (100.0 pts) ZONA 2 09 de Septiembre Ver tarea Lectu…" at bounding box center [351, 151] width 526 height 46
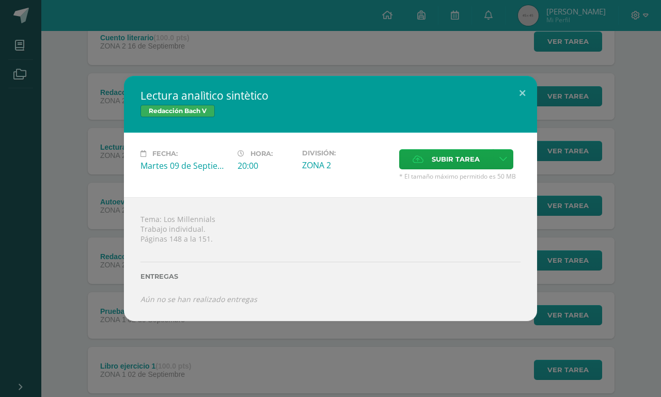
click at [209, 367] on div "Lectura analìtico sintètico Redacción Bach V Fecha: Martes 09 de Septiembre Hor…" at bounding box center [330, 198] width 661 height 397
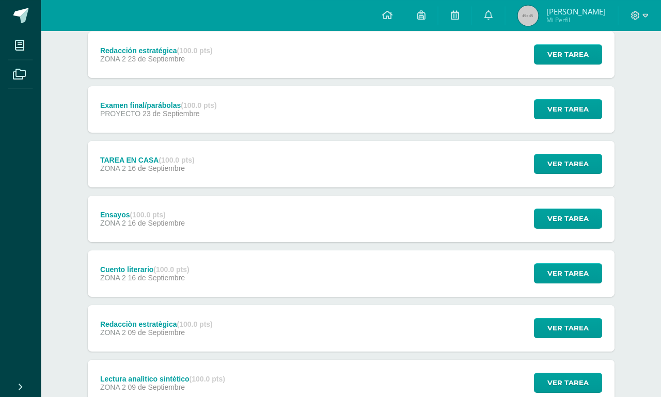
scroll to position [139, 1]
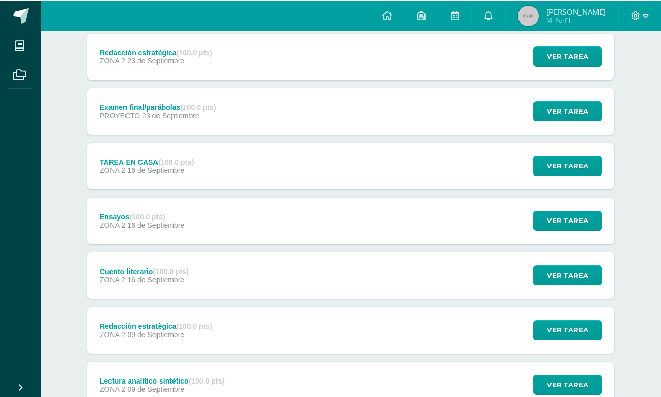
click at [11, 56] on span at bounding box center [19, 45] width 23 height 23
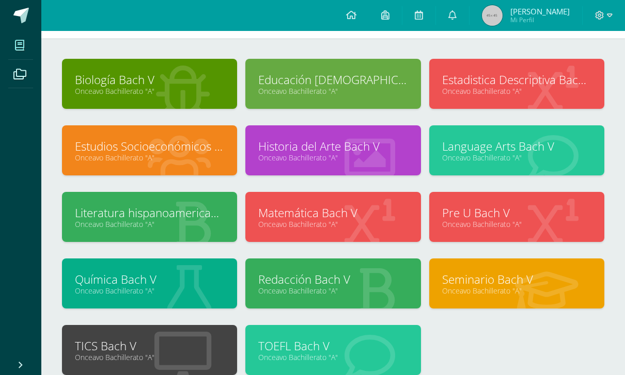
scroll to position [39, 0]
click at [205, 214] on link "Literatura hispanoamericana Bach V" at bounding box center [149, 213] width 149 height 16
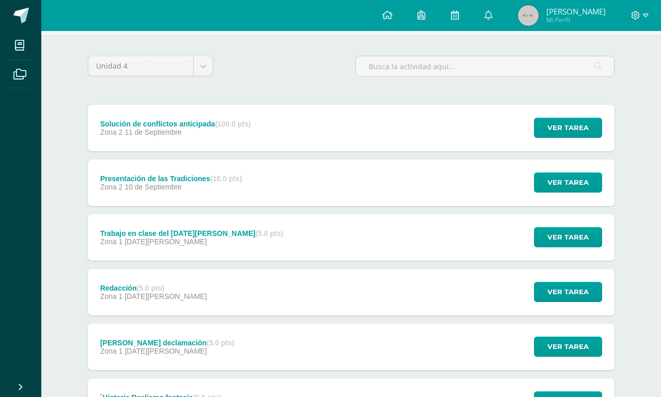
scroll to position [68, 0]
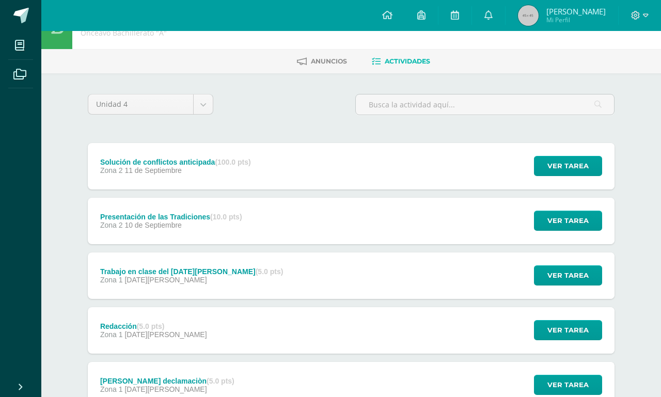
click at [460, 235] on div "Presentación de las Tradiciones (10.0 pts) Zona 2 10 de Septiembre Ver tarea Pr…" at bounding box center [351, 221] width 526 height 46
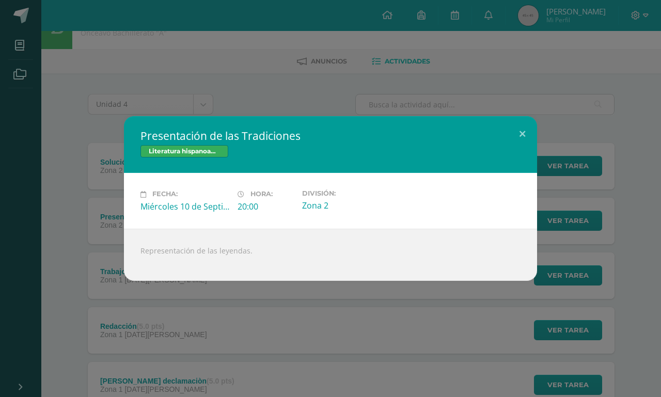
click at [389, 343] on div "Presentación de las Tradiciones Literatura hispanoamericana Bach V Fecha: Miérc…" at bounding box center [330, 198] width 661 height 397
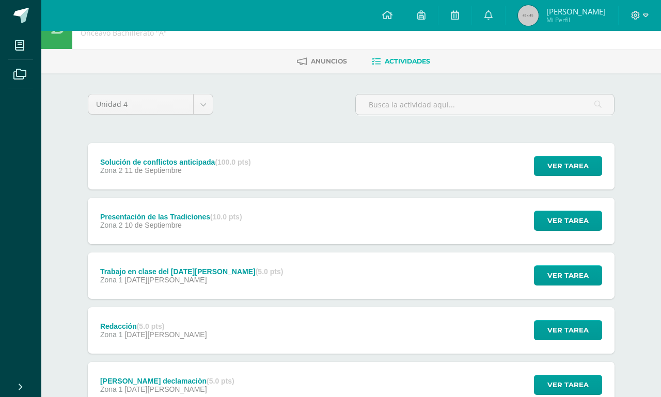
click at [407, 178] on div "Solución de conflictos anticipada (100.0 pts) Zona 2 11 de Septiembre Ver tarea…" at bounding box center [351, 166] width 526 height 46
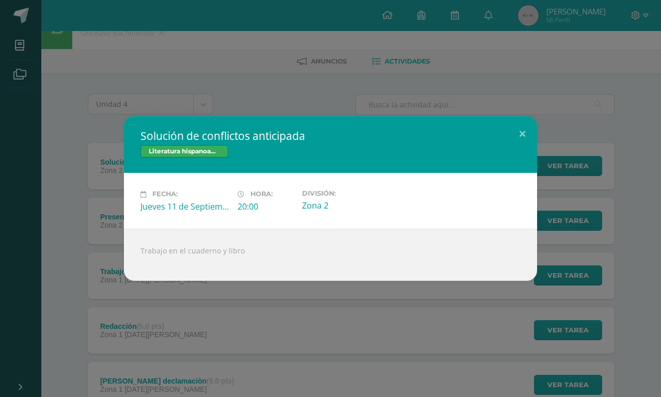
click at [326, 341] on div "Solución de conflictos anticipada Literatura hispanoamericana Bach V Fecha: Jue…" at bounding box center [330, 198] width 661 height 397
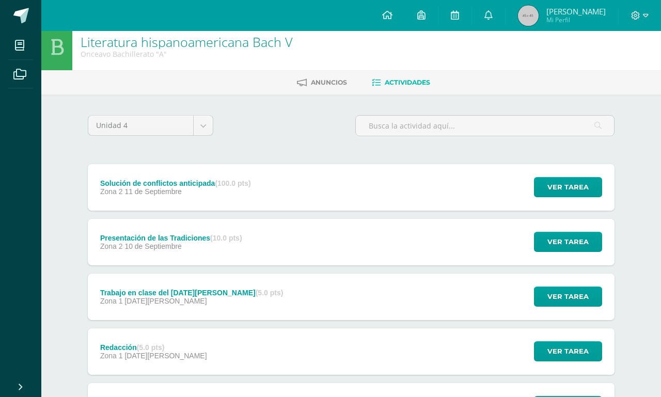
scroll to position [0, 0]
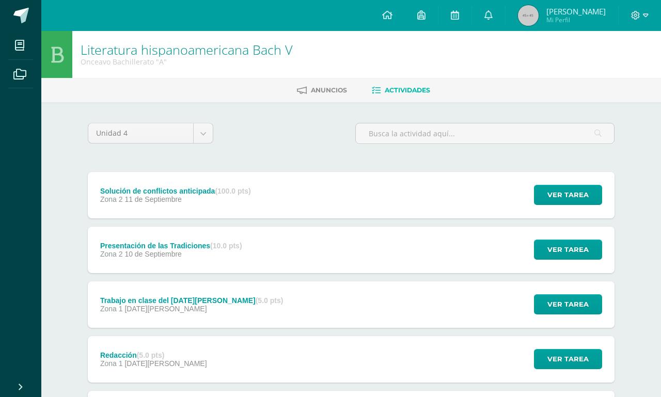
click at [21, 37] on span at bounding box center [19, 45] width 23 height 23
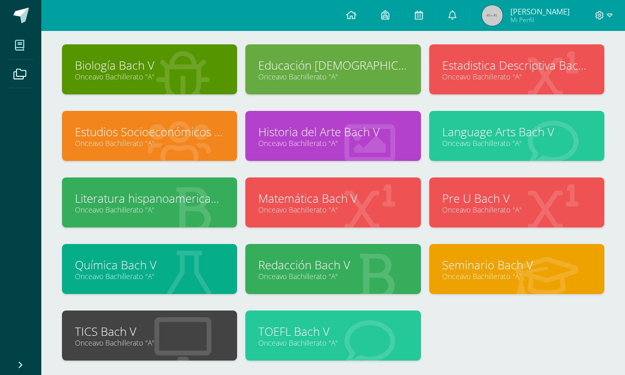
scroll to position [23, 0]
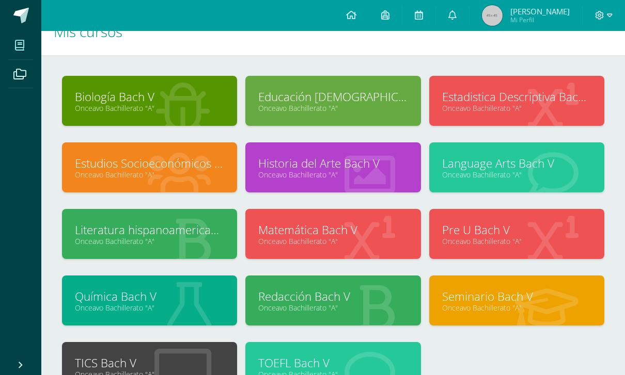
click at [391, 109] on link "Onceavo Bachillerato "A"" at bounding box center [332, 108] width 149 height 10
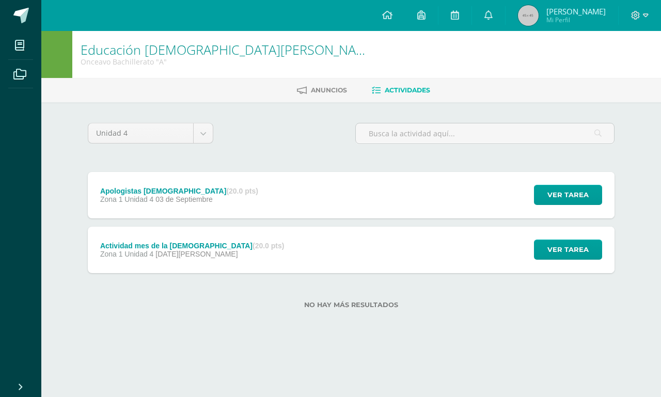
click at [367, 200] on div "Apologistas bíblicos (20.0 pts) Zona 1 Unidad 4 03 de Septiembre Ver tarea Apol…" at bounding box center [351, 195] width 526 height 46
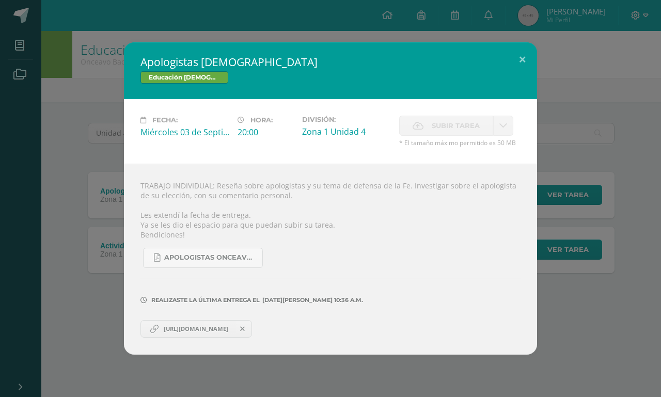
click at [261, 380] on div "Apologistas bíblicos Educación Cristiana Bach V Fecha: Miércoles 03 de Septiemb…" at bounding box center [330, 198] width 661 height 397
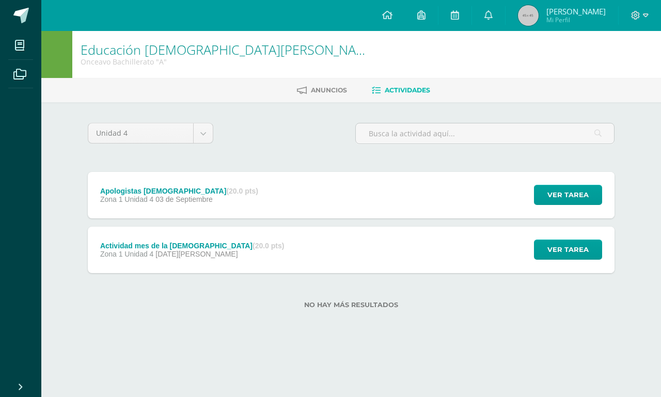
click at [283, 379] on div "Apologistas bíblicos Educación Cristiana Bach V Fecha: Miércoles 03 de Septiemb…" at bounding box center [330, 198] width 661 height 397
click at [18, 56] on span at bounding box center [19, 45] width 23 height 23
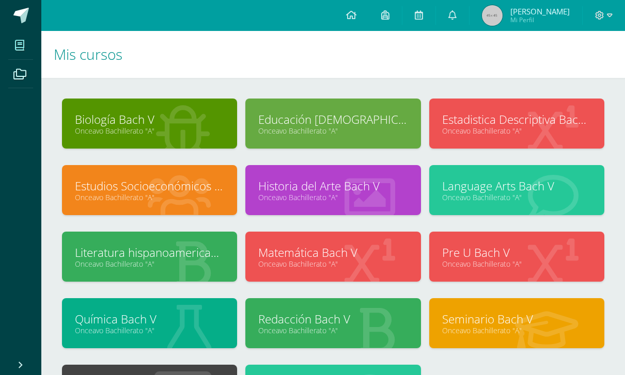
click at [555, 22] on span "Mi Perfil" at bounding box center [539, 19] width 59 height 9
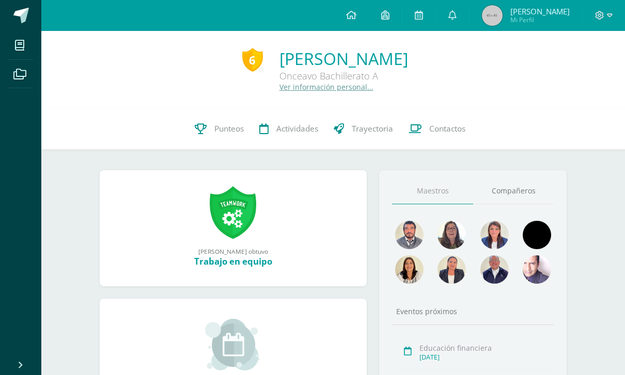
click at [227, 132] on span "Punteos" at bounding box center [228, 128] width 29 height 11
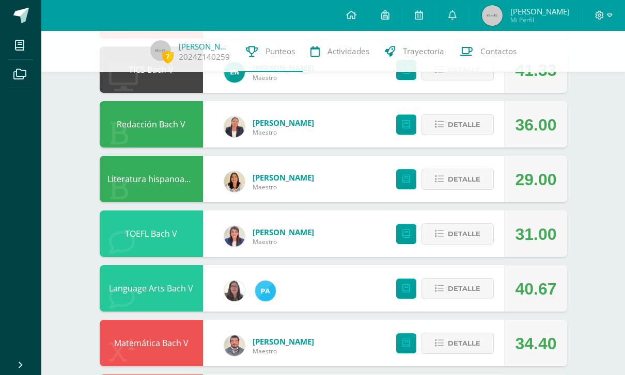
scroll to position [533, 0]
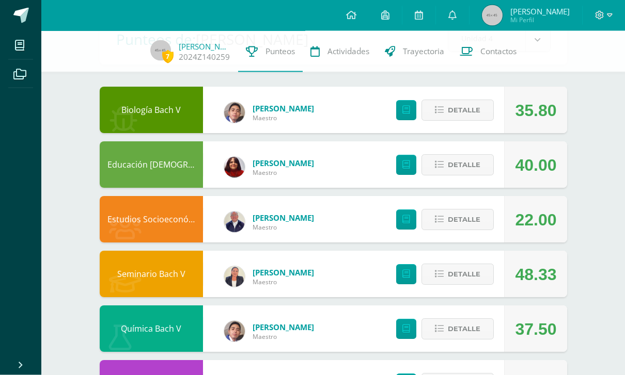
scroll to position [0, 0]
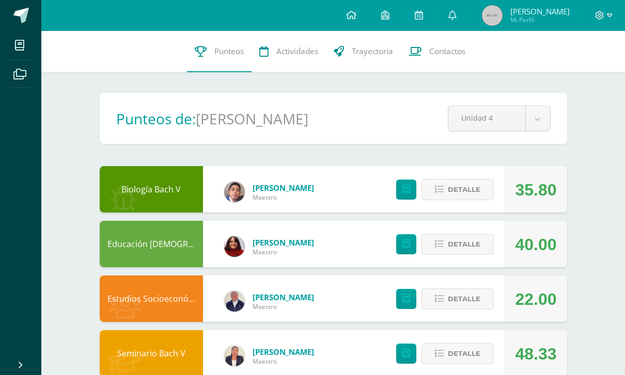
click at [363, 18] on link at bounding box center [350, 15] width 35 height 31
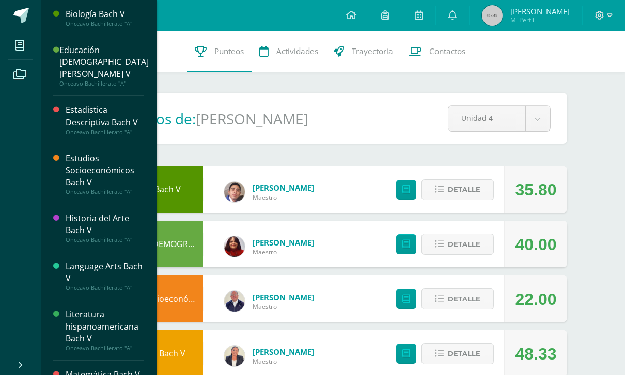
click at [25, 38] on span at bounding box center [19, 45] width 23 height 23
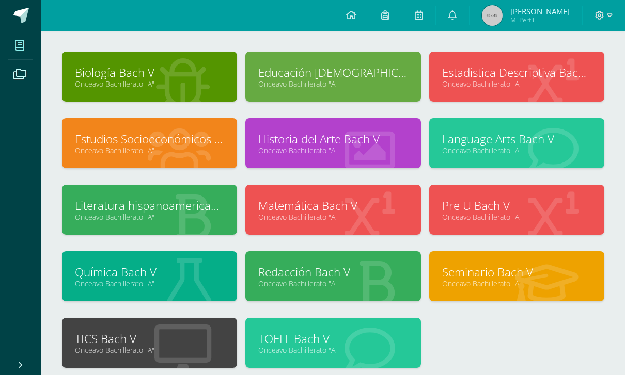
scroll to position [97, 0]
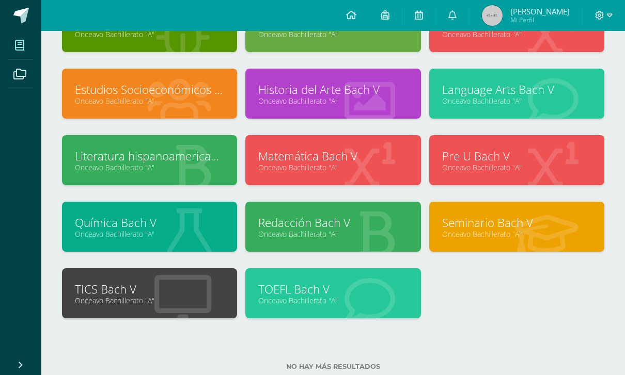
click at [328, 283] on link "TOEFL Bach V" at bounding box center [332, 289] width 149 height 16
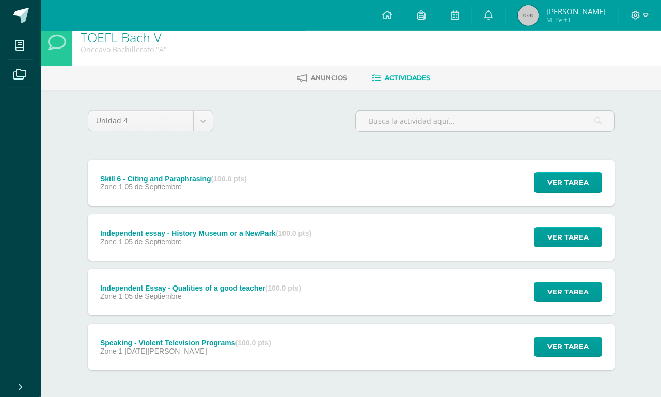
scroll to position [12, 0]
click at [469, 315] on div "Independent Essay - Qualities of a good teacher (100.0 pts) Zone 1 [DATE][GEOGR…" at bounding box center [351, 292] width 526 height 46
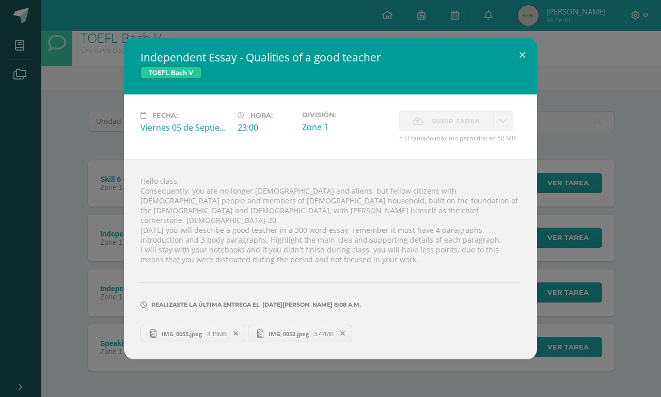
click at [529, 73] on button at bounding box center [521, 55] width 29 height 35
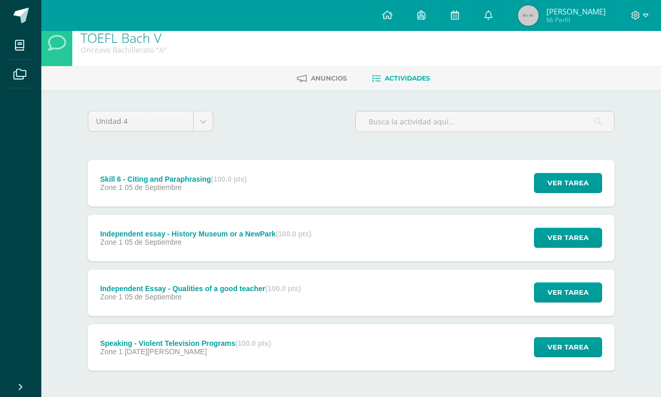
click at [444, 246] on div "Independent essay - History Museum or a NewPark (100.0 pts) Zone 1 [DATE][GEOGR…" at bounding box center [351, 238] width 526 height 46
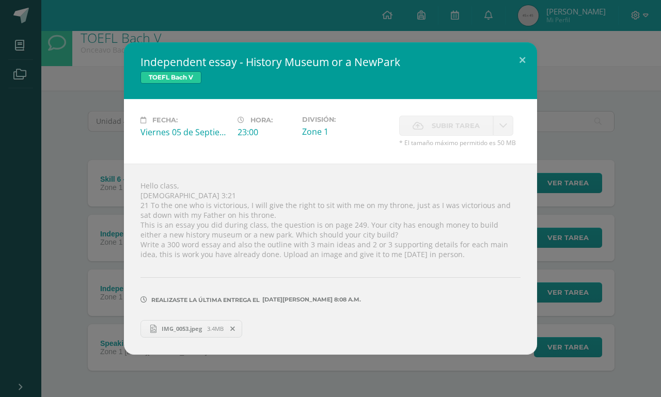
click at [522, 77] on button at bounding box center [521, 59] width 29 height 35
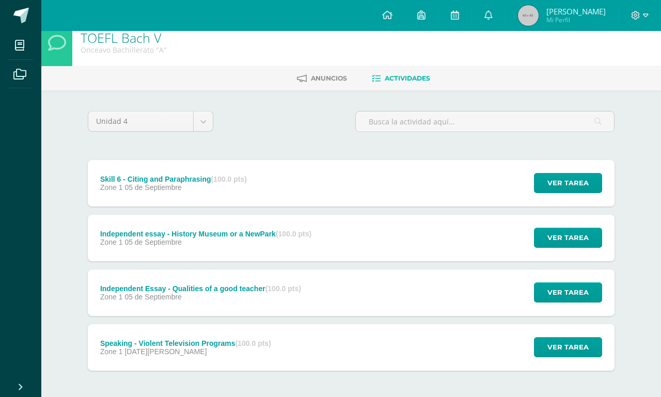
click at [440, 180] on div "Skill 6 - Citing and Paraphrasing (100.0 pts) Zone 1 [DATE][GEOGRAPHIC_DATA] Ve…" at bounding box center [351, 183] width 526 height 46
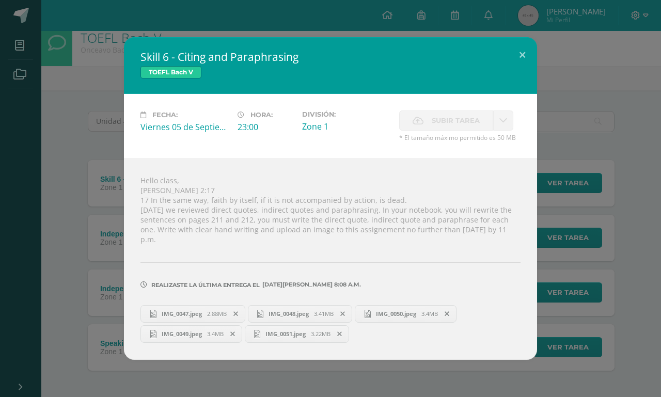
click at [525, 72] on button at bounding box center [521, 54] width 29 height 35
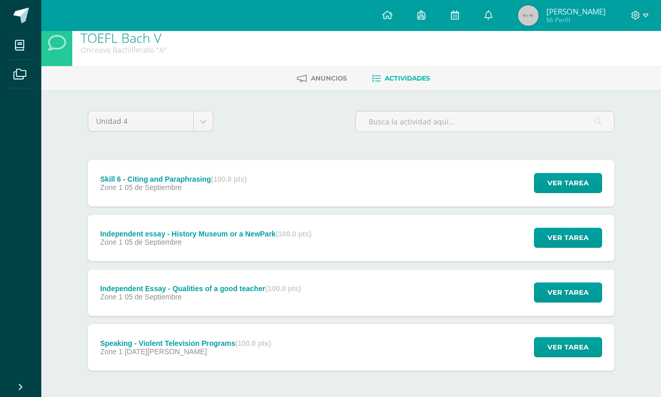
click at [31, 44] on span at bounding box center [19, 45] width 23 height 23
